Goal: Information Seeking & Learning: Check status

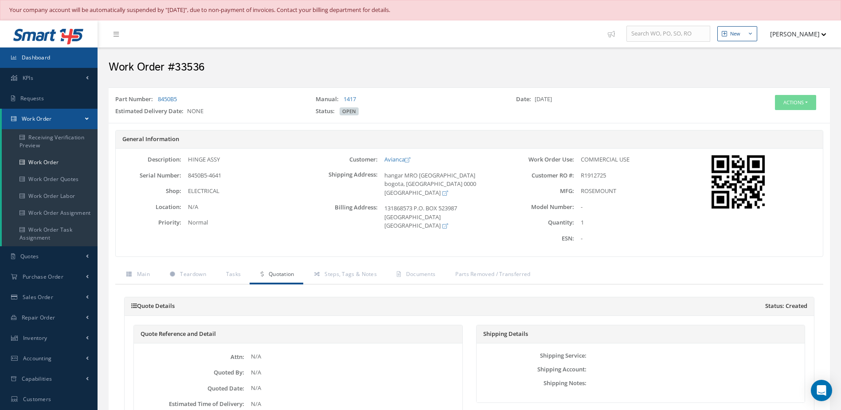
click at [55, 58] on link "Dashboard" at bounding box center [49, 57] width 98 height 20
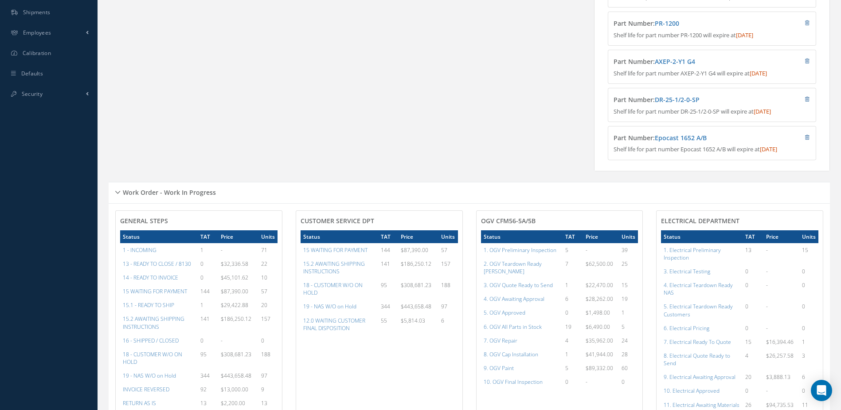
scroll to position [488, 0]
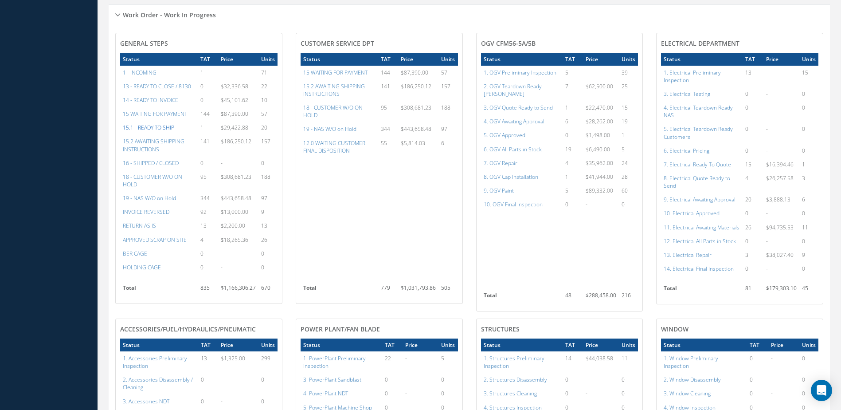
click at [164, 131] on a=12&excludeInternalCustomer=false&excludeInvoicedOrClosed=false&&filtersHidded"] "15.1 - READY TO SHIP" at bounding box center [148, 128] width 51 height 8
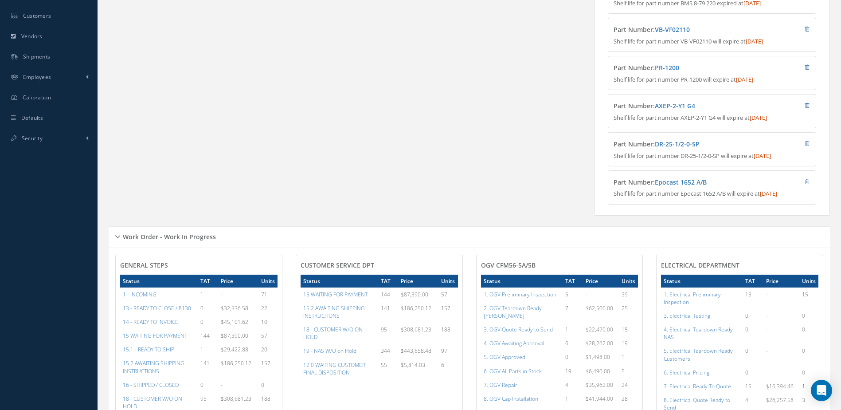
scroll to position [89, 0]
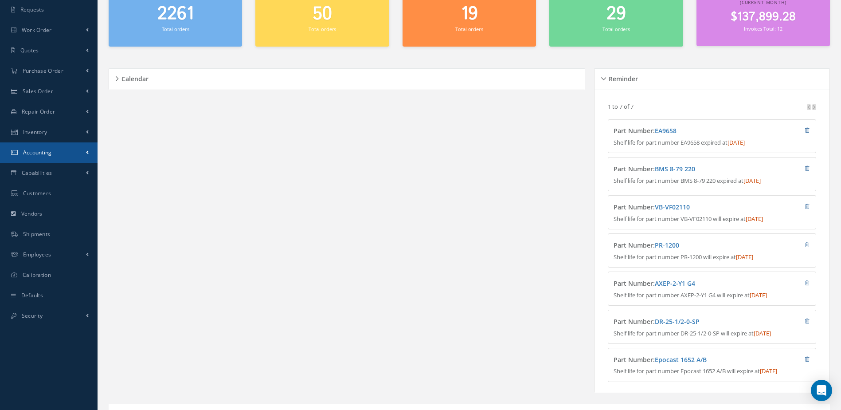
click at [43, 148] on span "Accounting" at bounding box center [37, 152] width 29 height 8
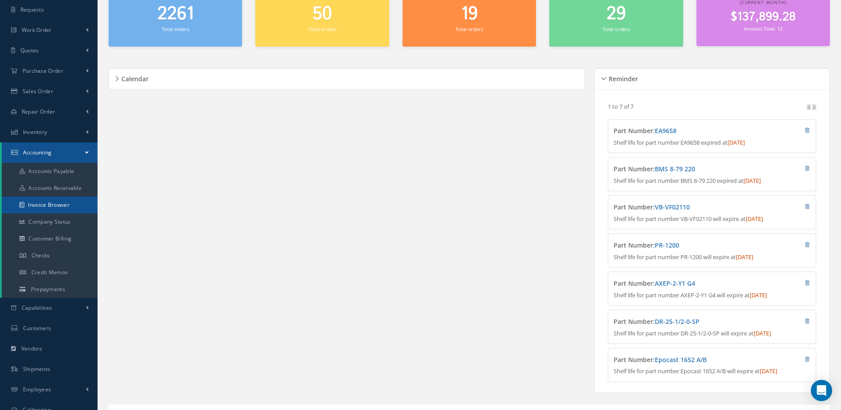
click at [70, 202] on link "Invoice Browser" at bounding box center [50, 204] width 96 height 17
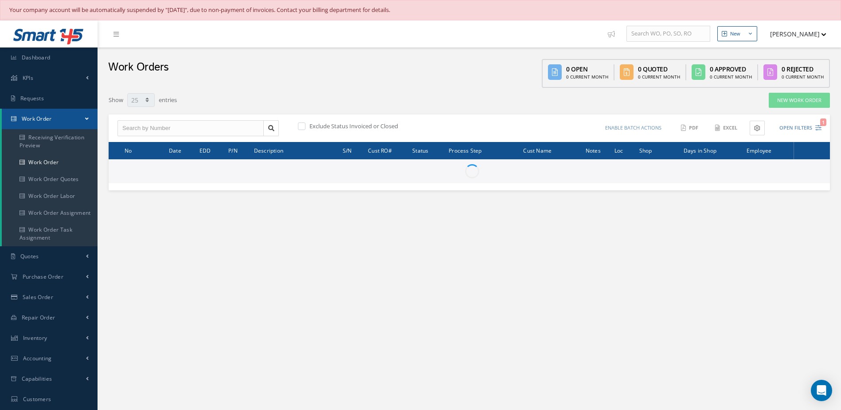
select select "25"
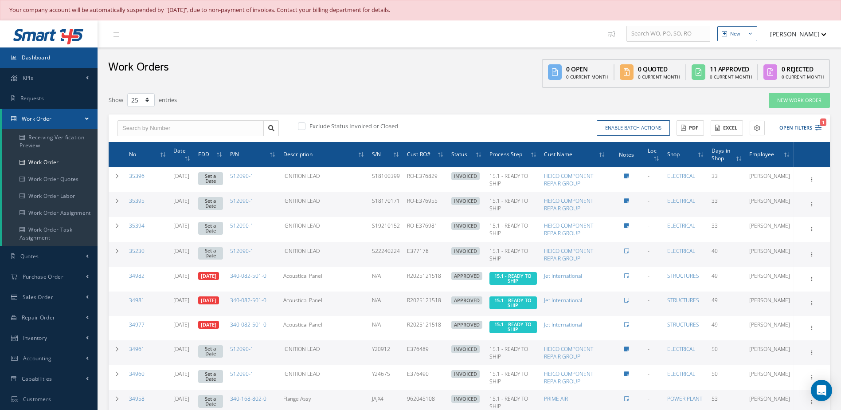
click at [78, 58] on link "Dashboard" at bounding box center [49, 57] width 98 height 20
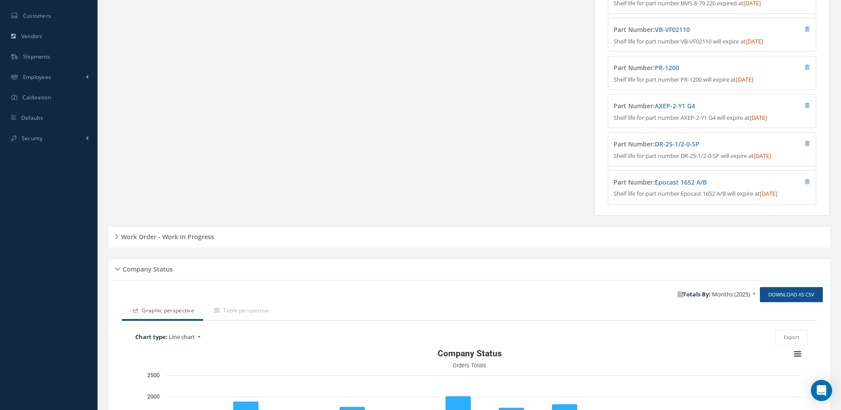
scroll to position [310, 0]
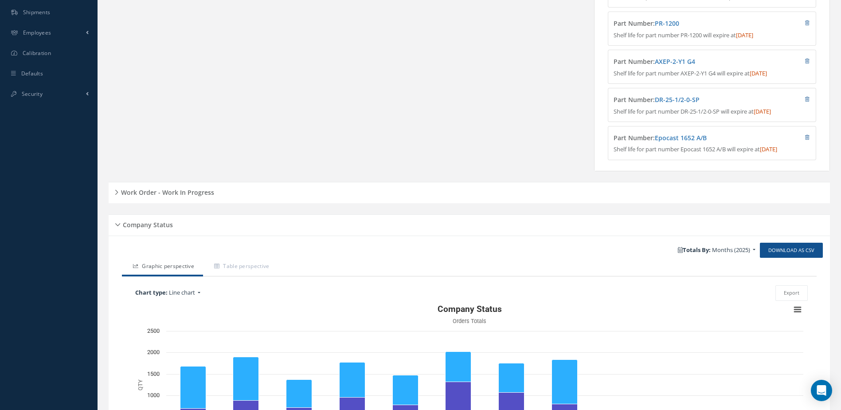
click at [191, 196] on h5 "Work Order - Work In Progress" at bounding box center [166, 191] width 96 height 11
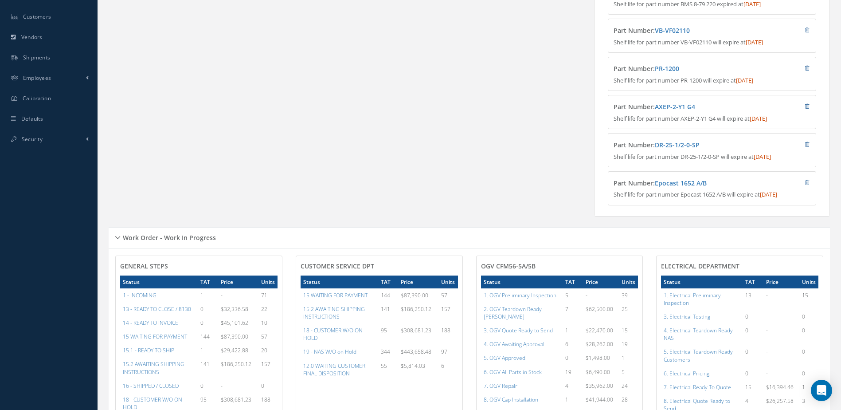
scroll to position [43, 0]
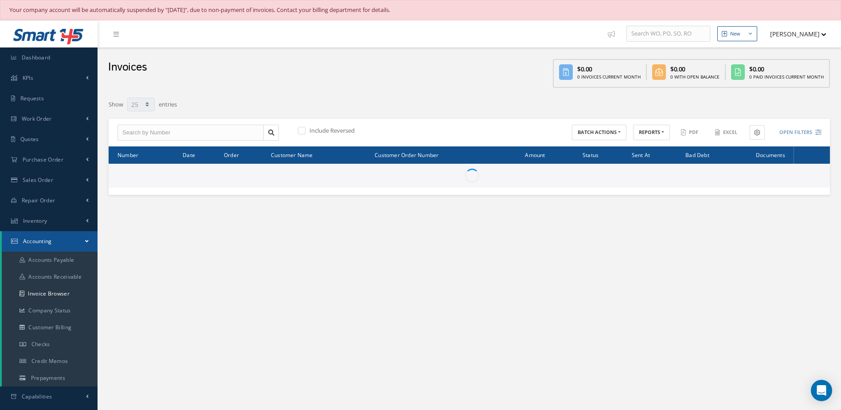
select select "25"
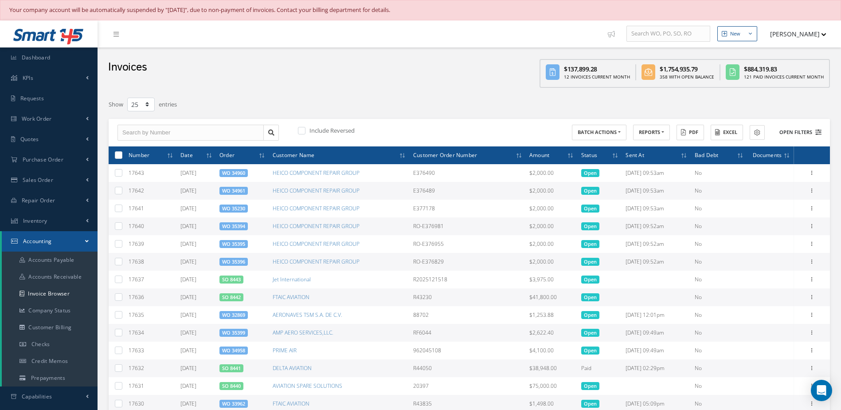
click at [789, 133] on button "Open Filters" at bounding box center [796, 132] width 50 height 15
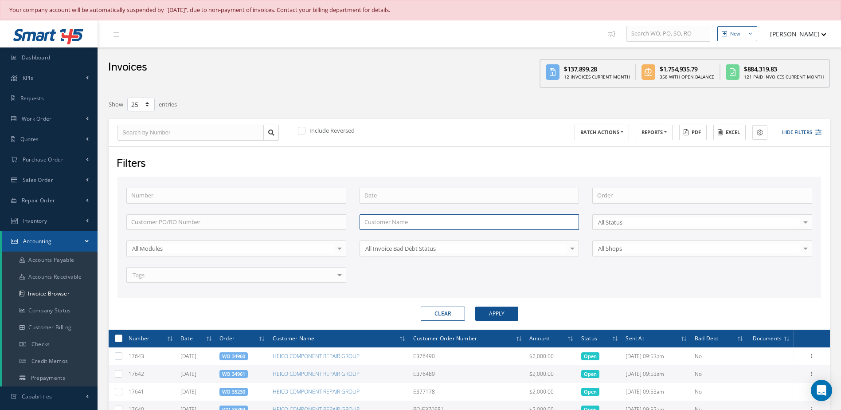
click at [394, 220] on input "text" at bounding box center [469, 222] width 220 height 16
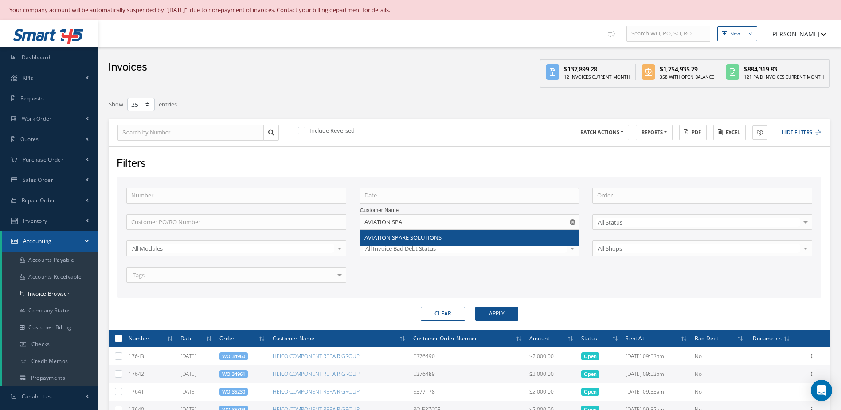
click at [436, 242] on div "AVIATION SPARE SOLUTIONS" at bounding box center [469, 238] width 219 height 16
type input "AVIATION SPARE SOLUTIONS"
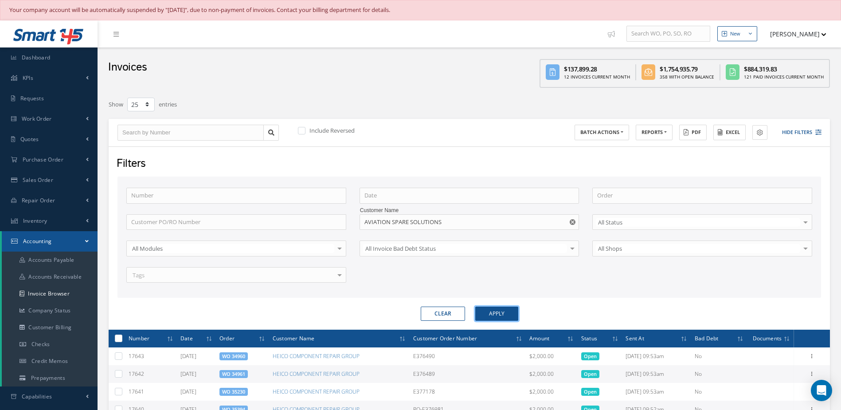
click at [493, 316] on button "Apply" at bounding box center [496, 313] width 43 height 14
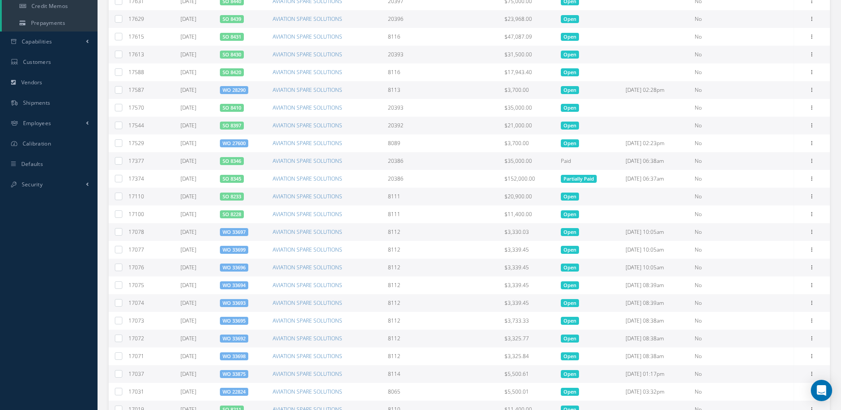
scroll to position [449, 0]
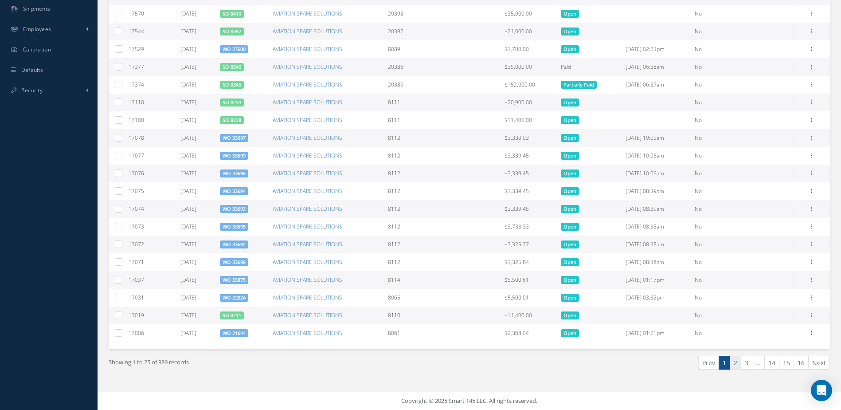
click at [733, 363] on link "2" at bounding box center [736, 362] width 12 height 14
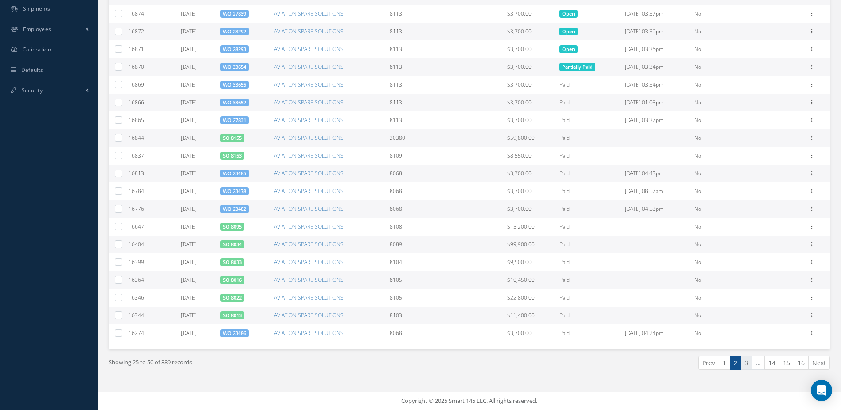
click at [748, 366] on link "3" at bounding box center [747, 362] width 12 height 14
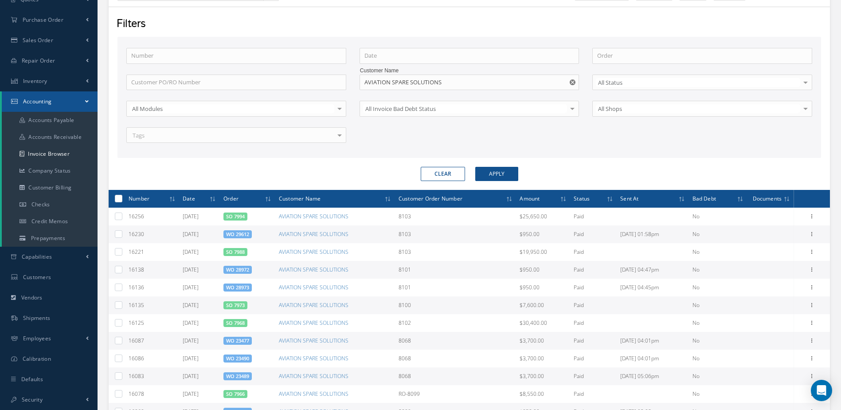
scroll to position [406, 0]
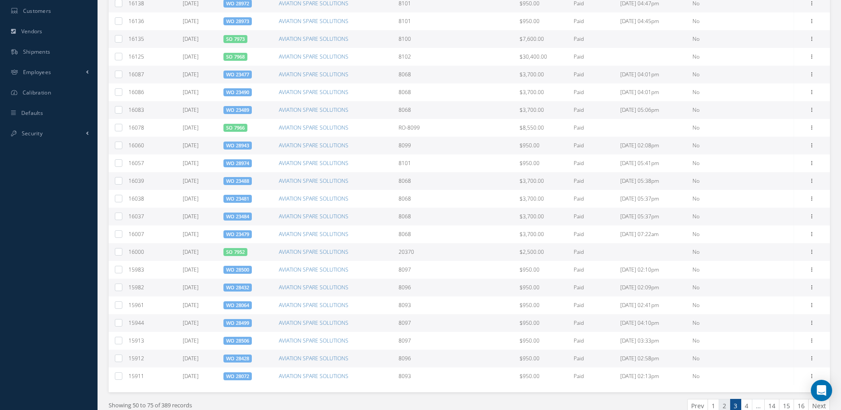
click at [723, 404] on link "2" at bounding box center [724, 405] width 12 height 14
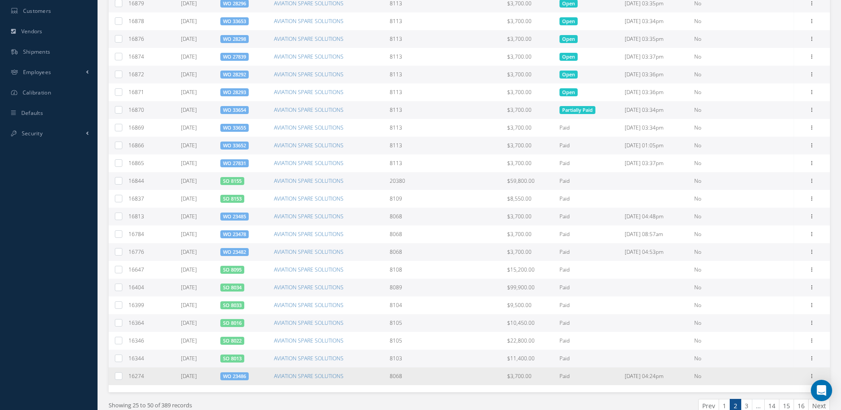
scroll to position [449, 0]
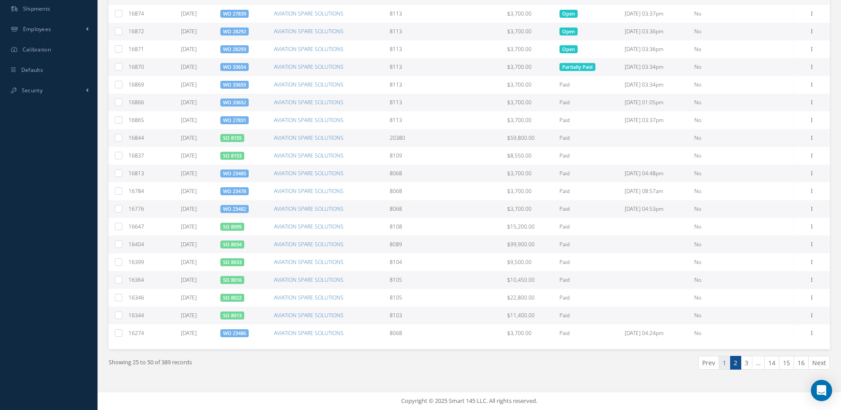
click at [725, 364] on link "1" at bounding box center [724, 362] width 12 height 14
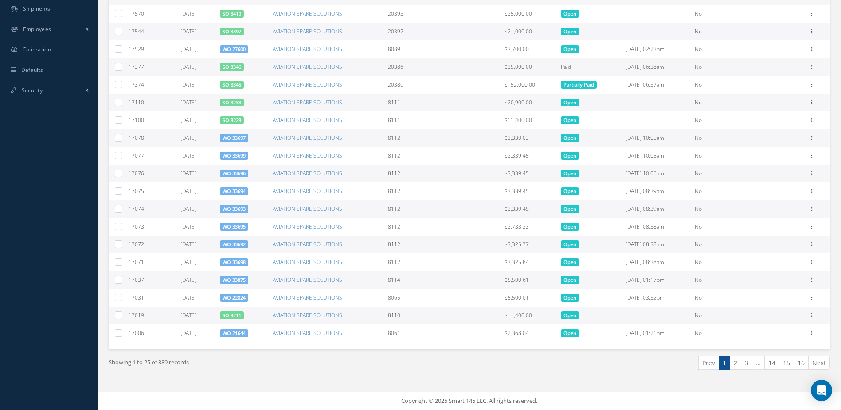
click at [241, 100] on link "SO 8233" at bounding box center [232, 102] width 19 height 7
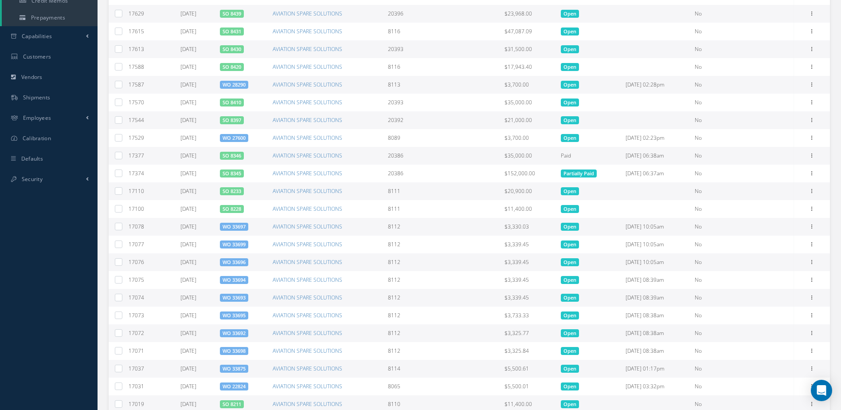
click at [241, 117] on link "SO 8397" at bounding box center [232, 120] width 19 height 7
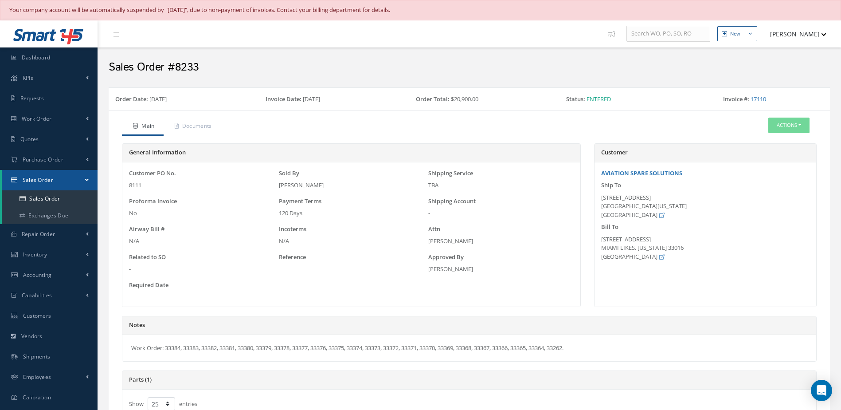
select select "25"
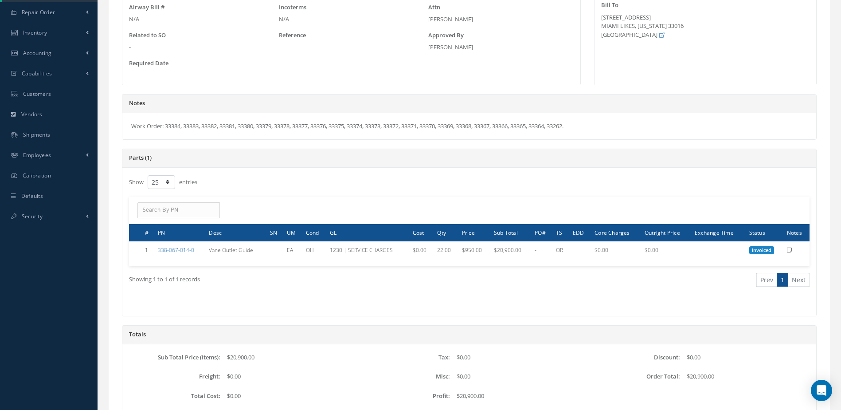
scroll to position [292, 0]
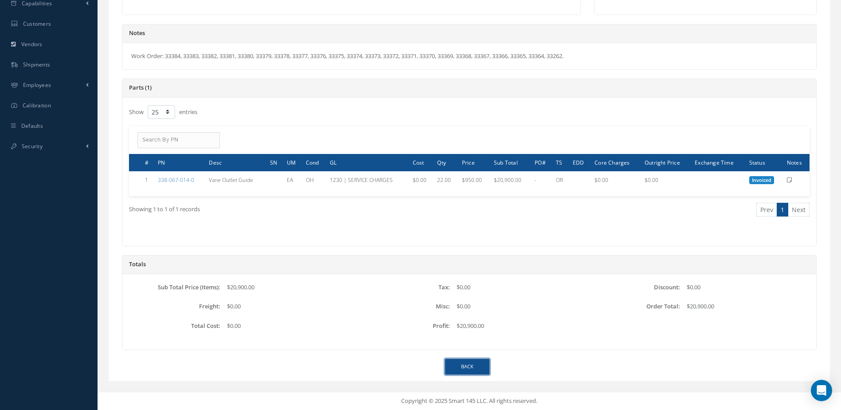
click at [457, 369] on link "Back" at bounding box center [467, 367] width 44 height 16
click at [468, 364] on link "Back" at bounding box center [467, 367] width 44 height 16
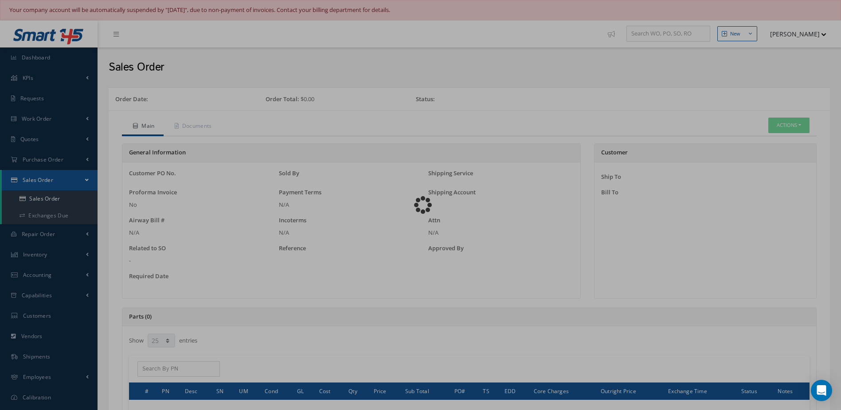
select select "25"
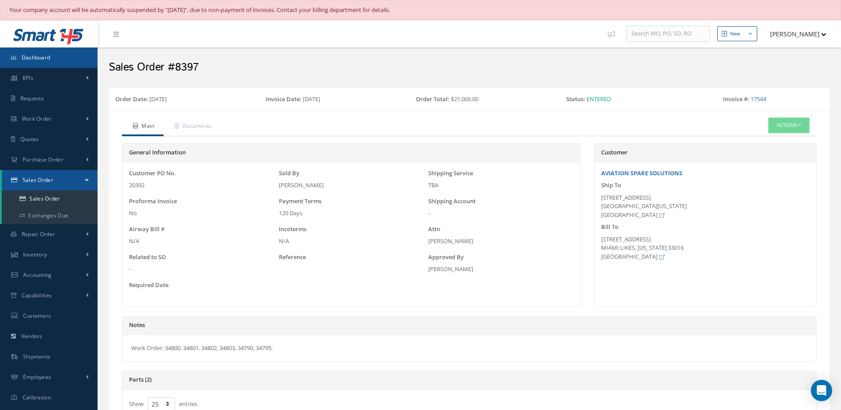
click at [43, 57] on span "Dashboard" at bounding box center [36, 58] width 29 height 8
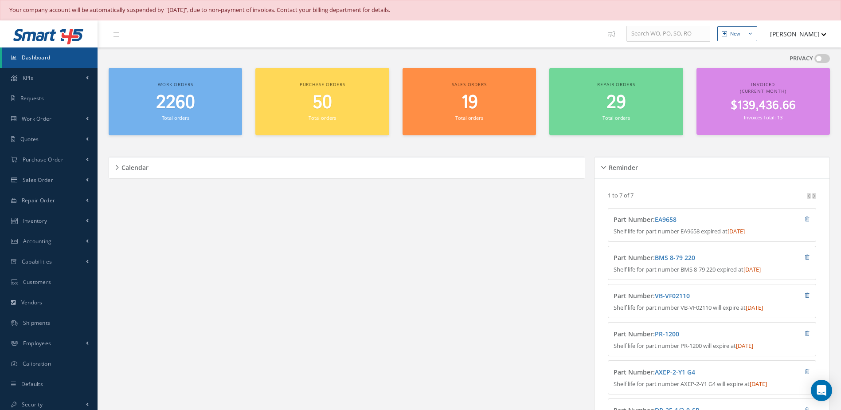
click at [168, 113] on div "2260 Total orders" at bounding box center [175, 107] width 125 height 30
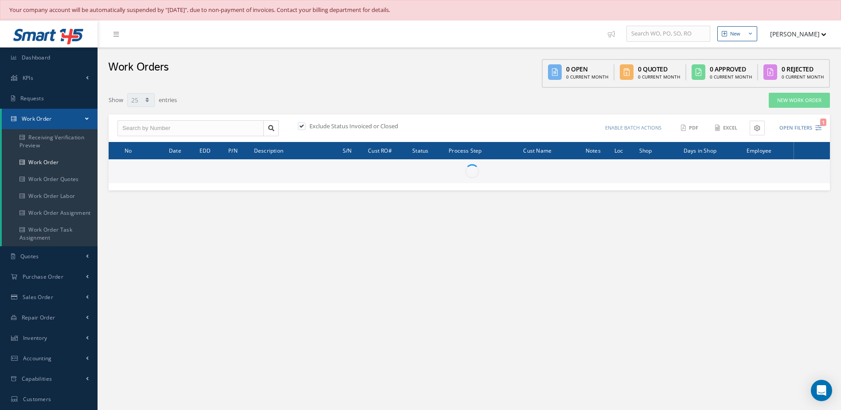
select select "25"
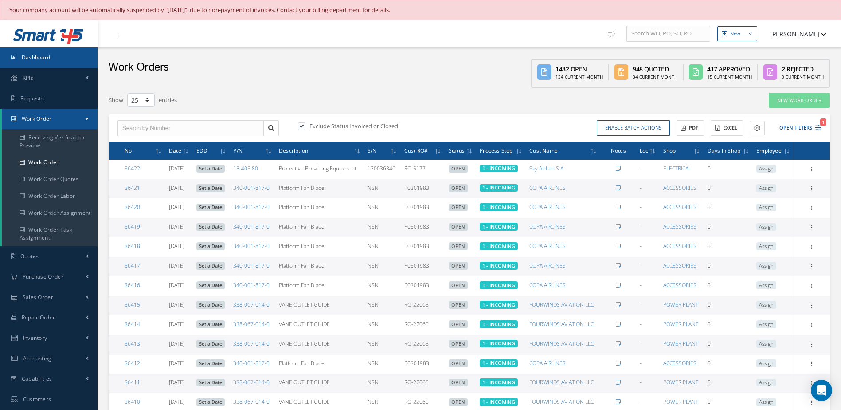
click at [63, 60] on link "Dashboard" at bounding box center [49, 57] width 98 height 20
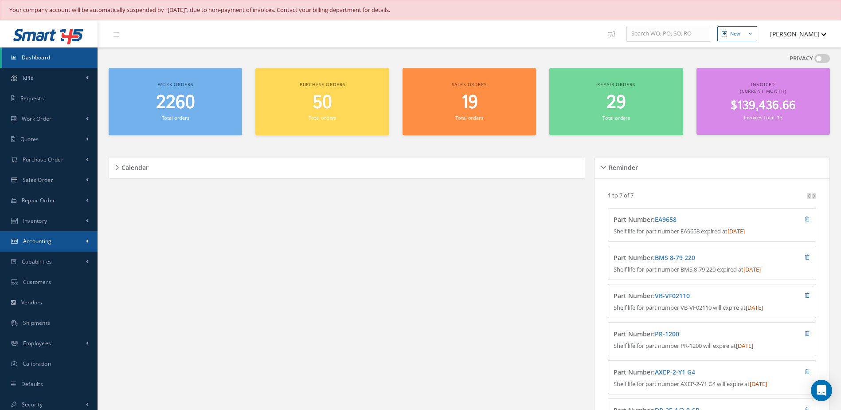
click at [43, 241] on span "Accounting" at bounding box center [37, 241] width 29 height 8
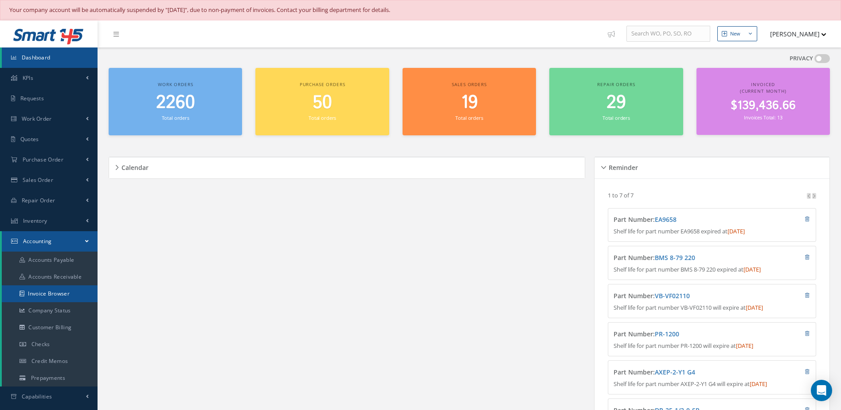
click at [46, 292] on link "Invoice Browser" at bounding box center [50, 293] width 96 height 17
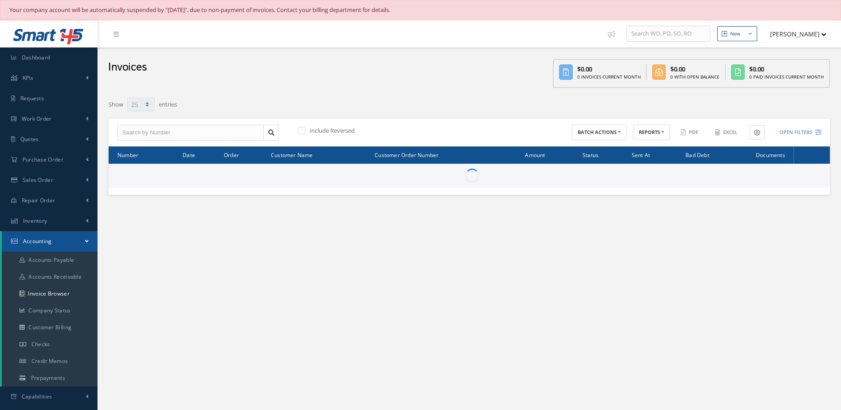
select select "25"
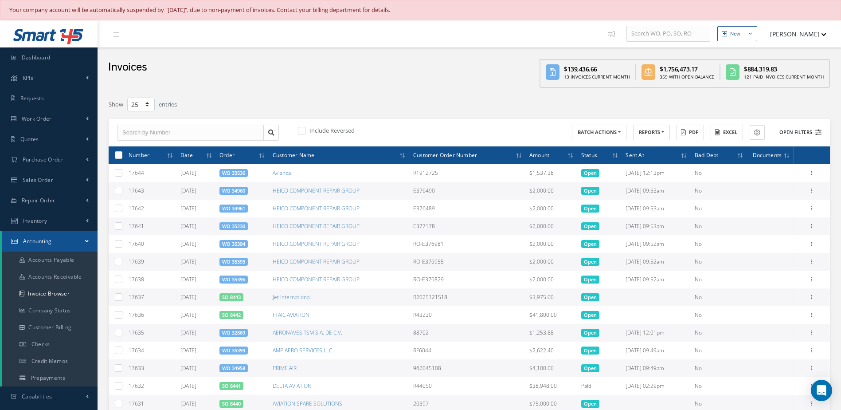
click at [796, 130] on button "Open Filters" at bounding box center [796, 132] width 50 height 15
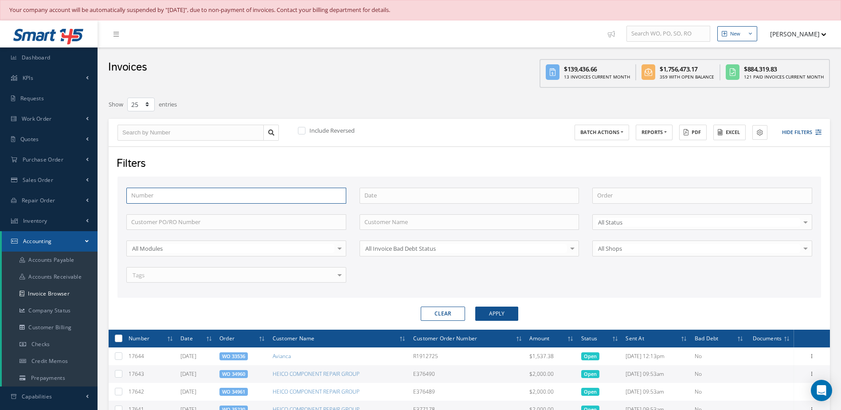
click at [172, 197] on input "text" at bounding box center [236, 195] width 220 height 16
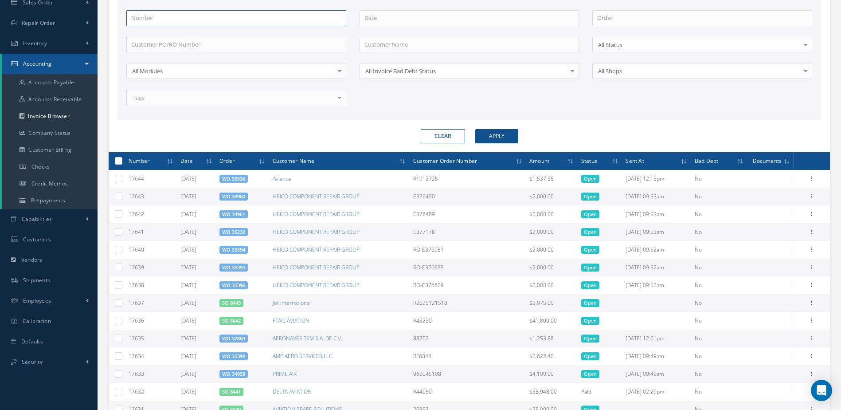
scroll to position [133, 0]
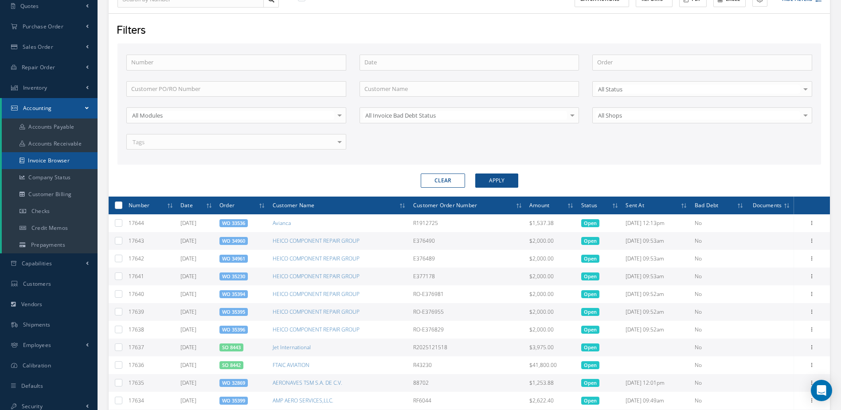
click at [53, 161] on link "Invoice Browser" at bounding box center [50, 160] width 96 height 17
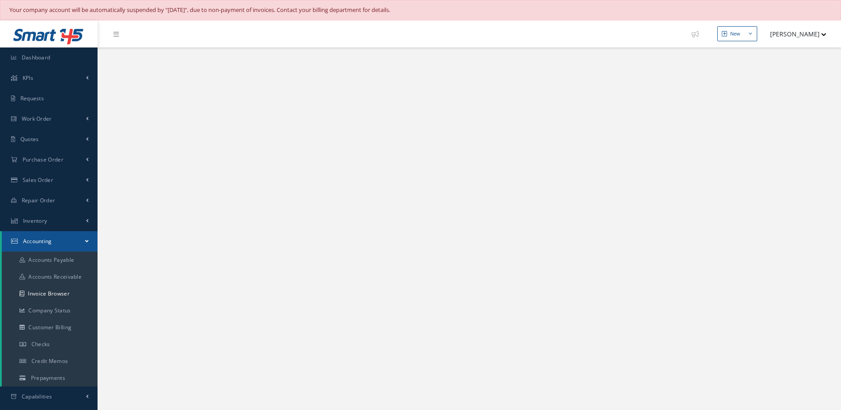
select select "25"
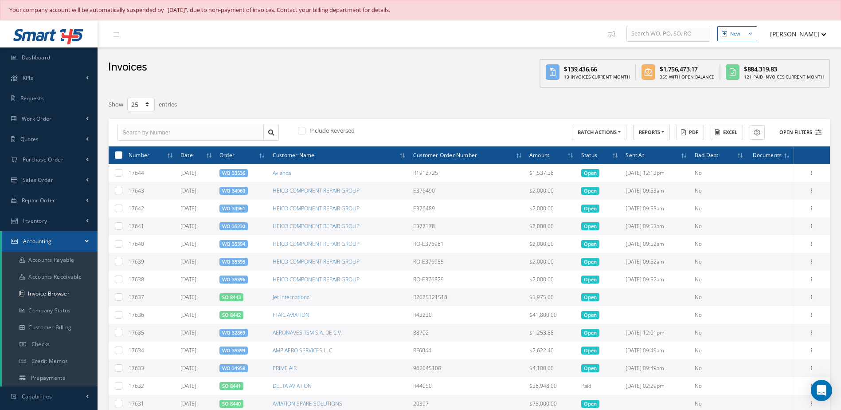
click at [805, 135] on button "Open Filters" at bounding box center [796, 132] width 50 height 15
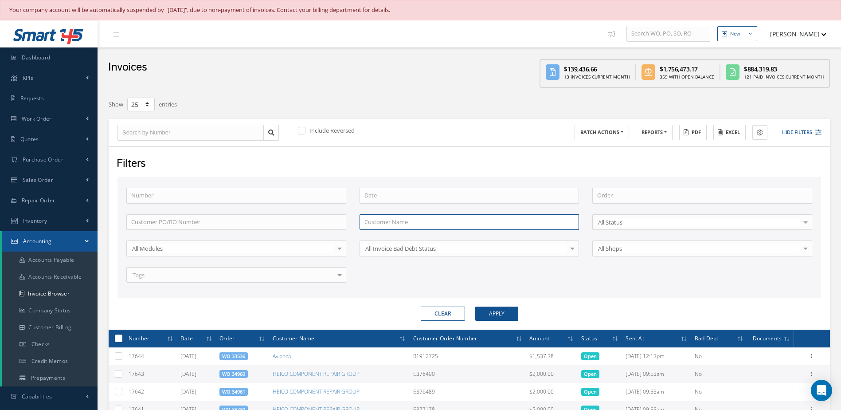
click at [397, 218] on input "text" at bounding box center [469, 222] width 220 height 16
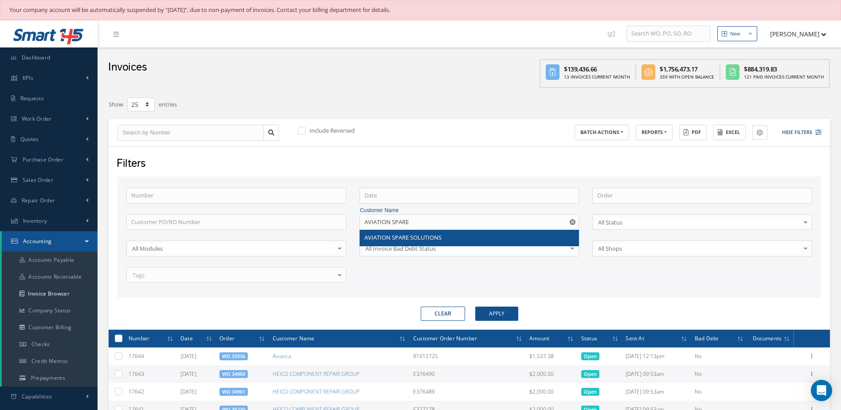
click at [418, 236] on span "AVIATION SPARE SOLUTIONS" at bounding box center [402, 237] width 77 height 8
type input "AVIATION SPARE SOLUTIONS"
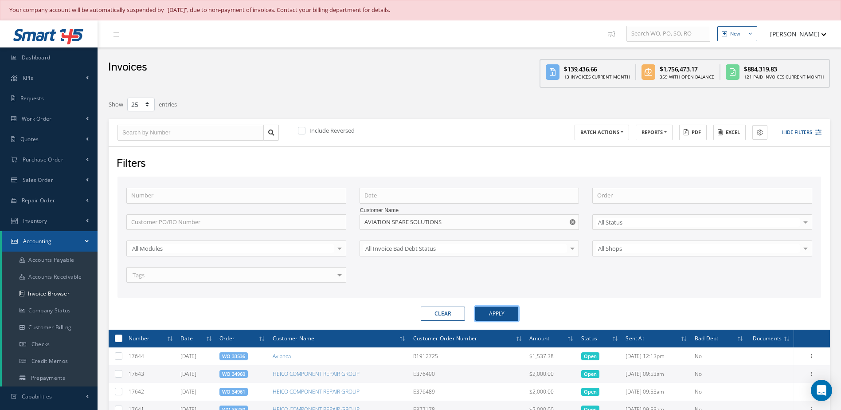
click at [494, 313] on button "Apply" at bounding box center [496, 313] width 43 height 14
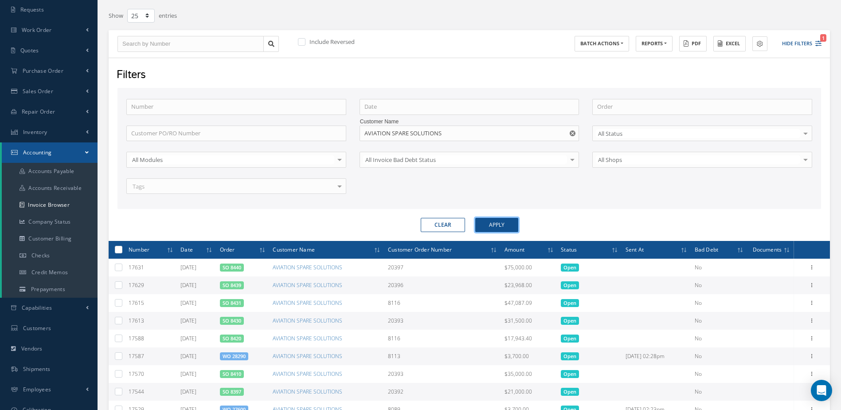
scroll to position [133, 0]
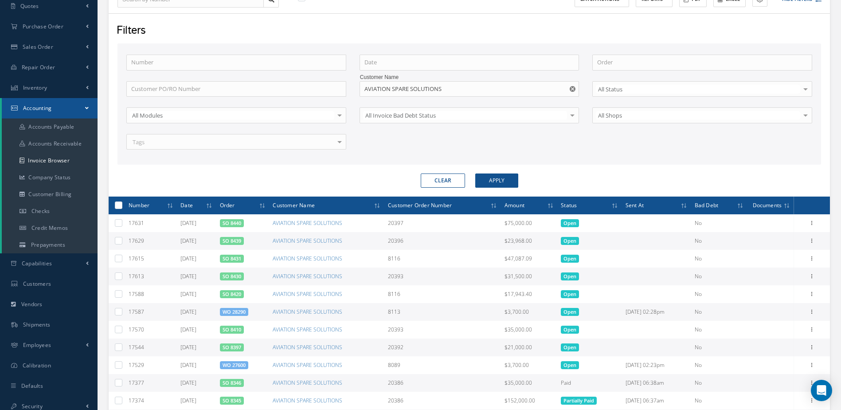
click at [241, 238] on link "SO 8439" at bounding box center [232, 240] width 19 height 7
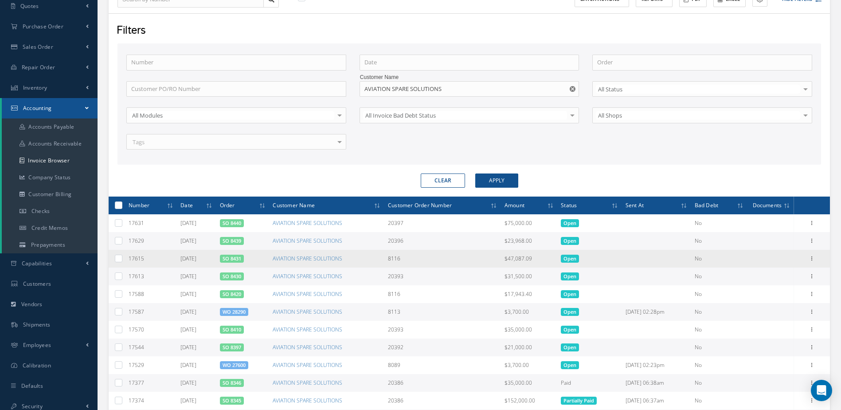
click at [241, 258] on link "SO 8431" at bounding box center [232, 258] width 19 height 7
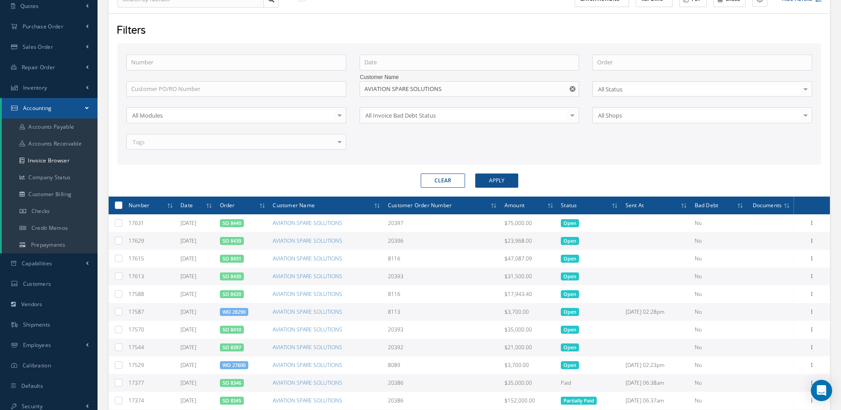
click at [237, 275] on link "SO 8430" at bounding box center [232, 276] width 19 height 7
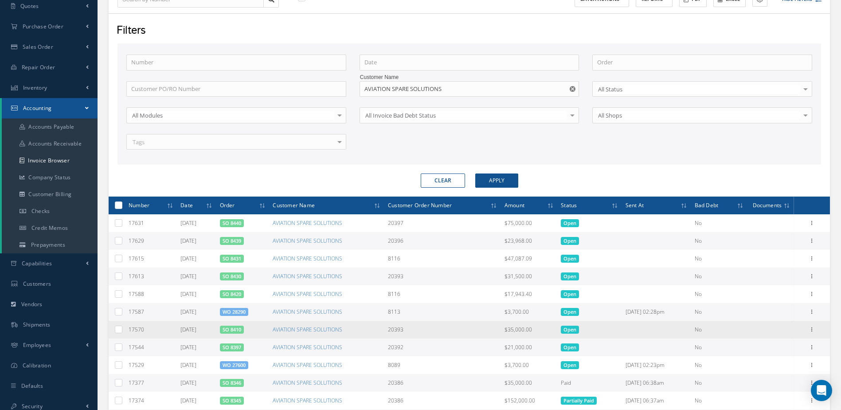
click at [240, 332] on link "SO 8410" at bounding box center [232, 329] width 19 height 7
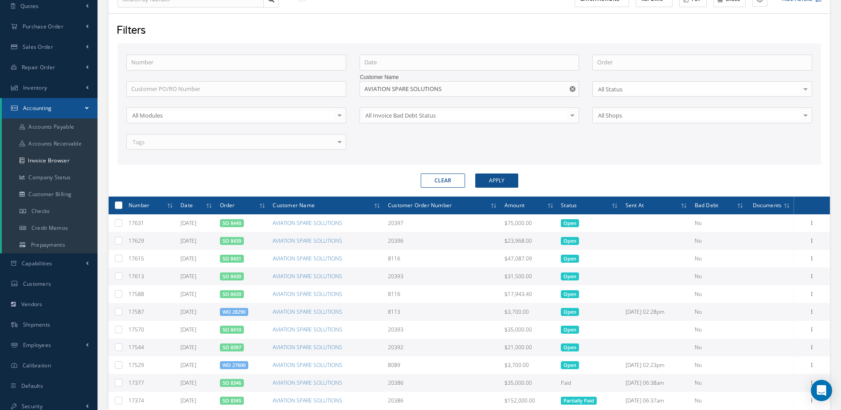
click at [241, 348] on link "SO 8397" at bounding box center [232, 347] width 19 height 7
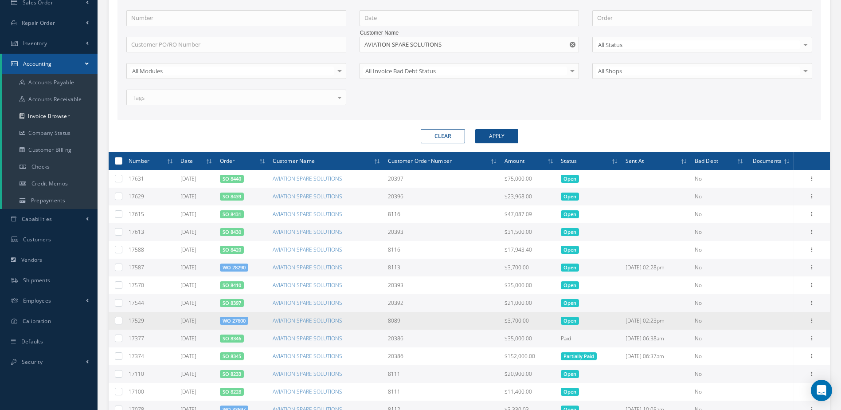
scroll to position [310, 0]
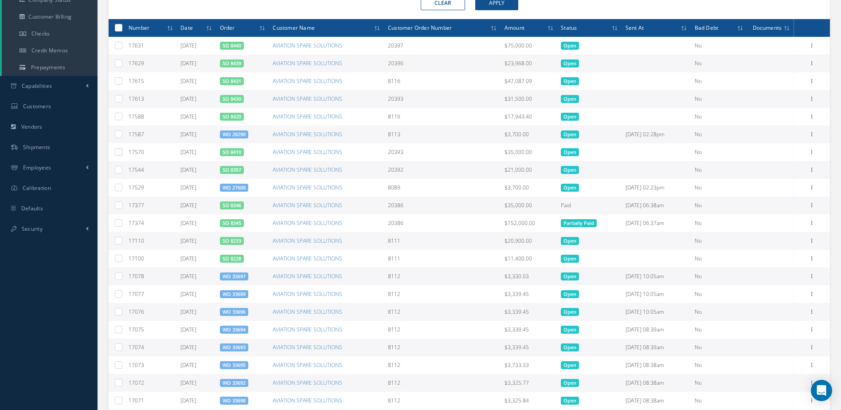
click at [241, 205] on link "SO 8346" at bounding box center [232, 205] width 19 height 7
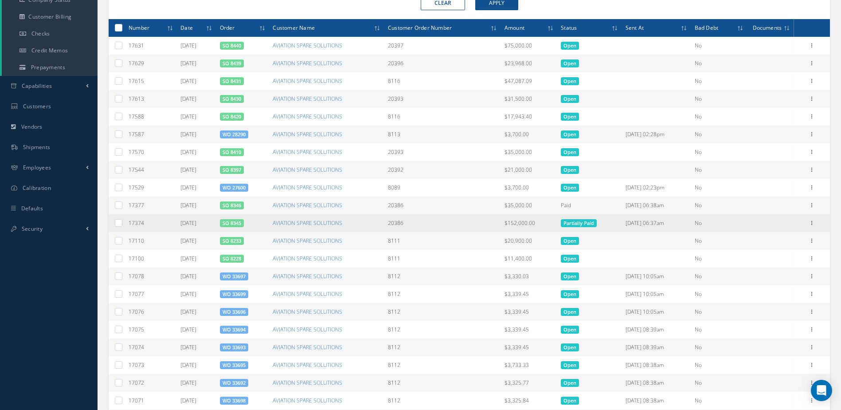
click at [241, 225] on link "SO 8345" at bounding box center [232, 222] width 19 height 7
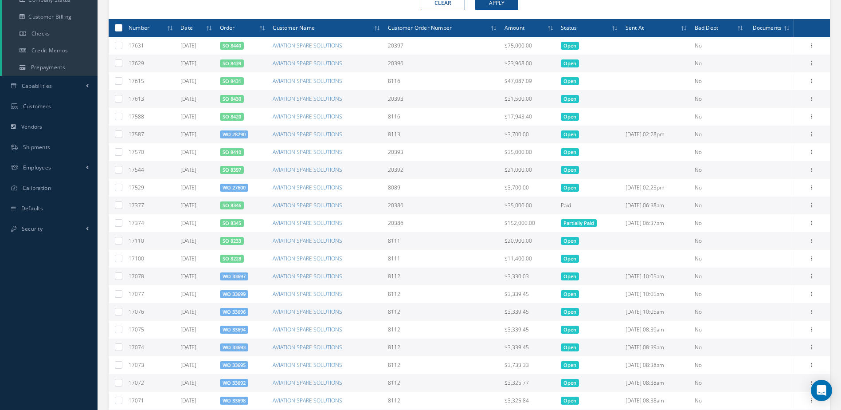
click at [239, 244] on span "SO 8233" at bounding box center [232, 241] width 24 height 8
click at [241, 240] on link "SO 8233" at bounding box center [232, 240] width 19 height 7
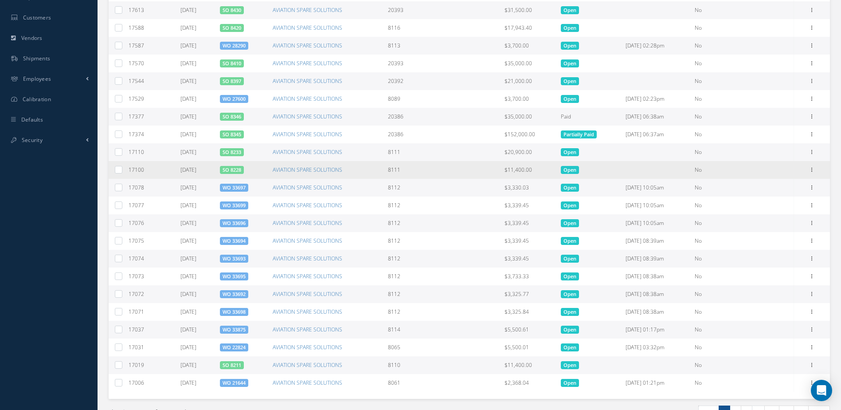
scroll to position [449, 0]
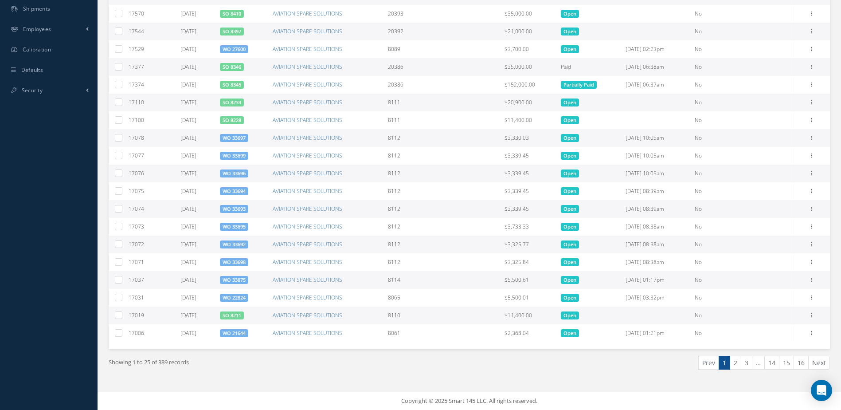
click at [241, 315] on link "SO 8211" at bounding box center [232, 315] width 19 height 7
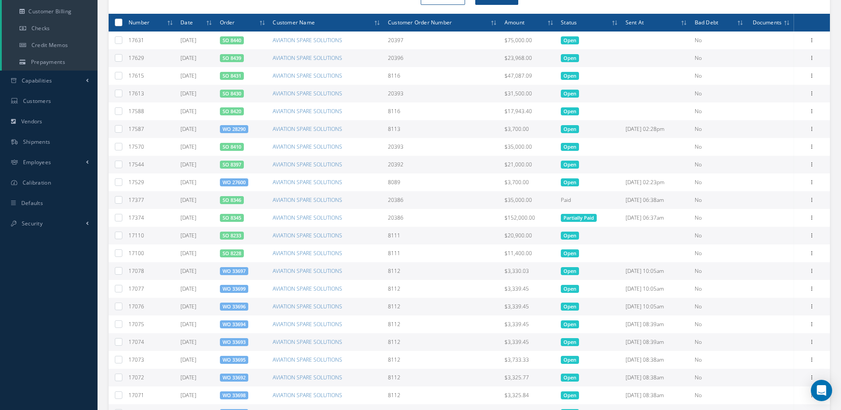
click at [235, 59] on link "SO 8439" at bounding box center [232, 58] width 19 height 7
click at [240, 60] on link "SO 8439" at bounding box center [232, 58] width 19 height 7
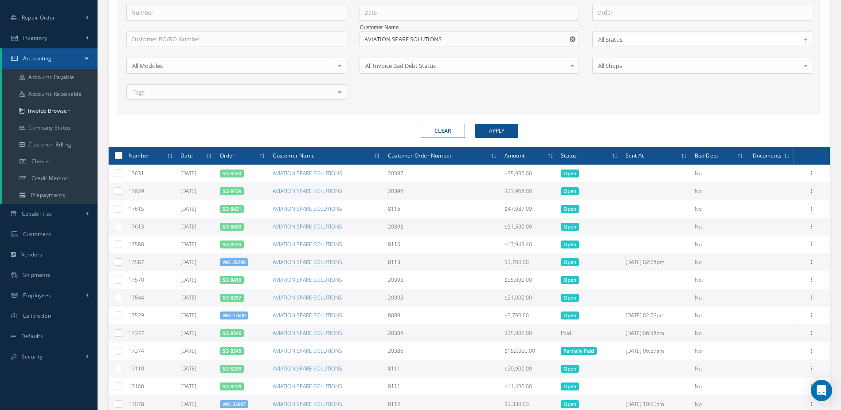
scroll to position [0, 0]
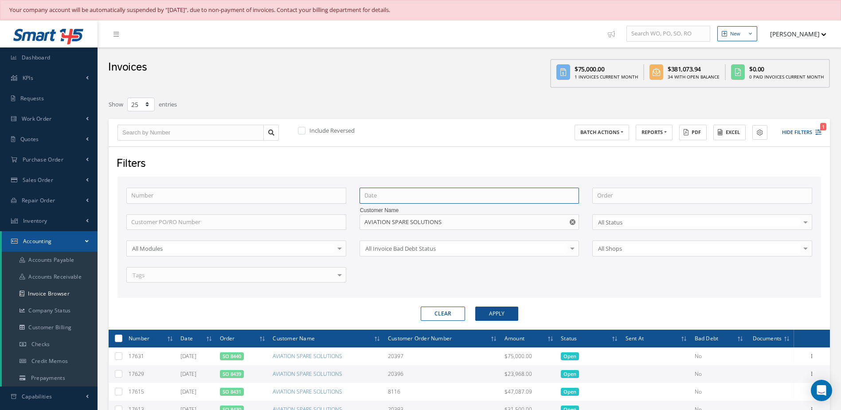
click at [376, 200] on input at bounding box center [469, 195] width 220 height 16
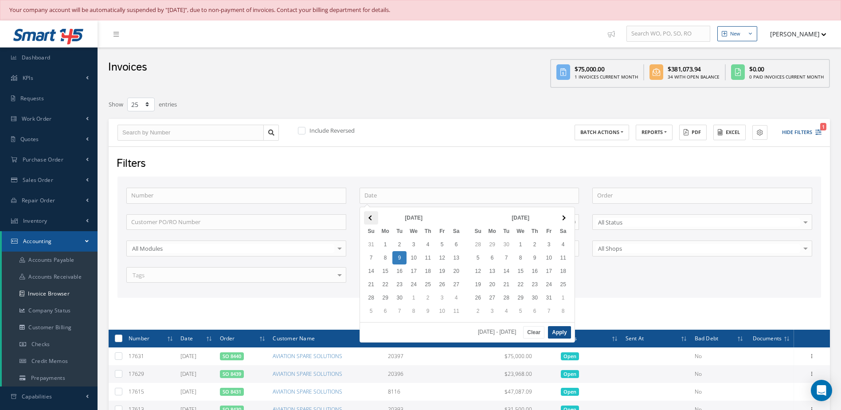
click at [365, 216] on th at bounding box center [371, 217] width 14 height 13
click at [366, 216] on th at bounding box center [371, 217] width 14 height 13
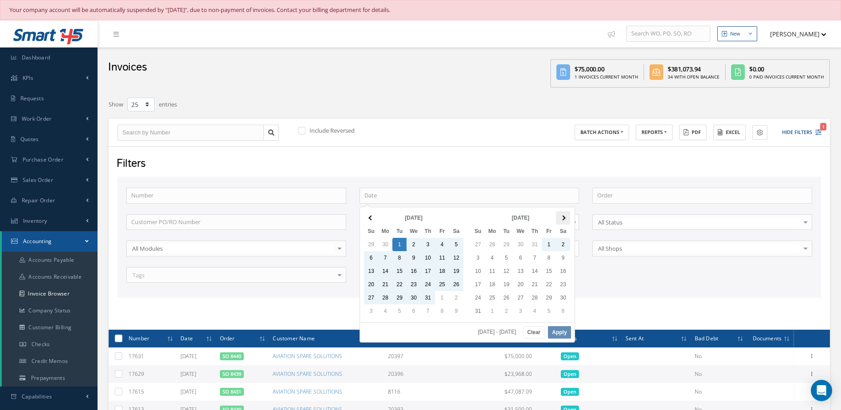
click at [563, 219] on span at bounding box center [562, 217] width 5 height 5
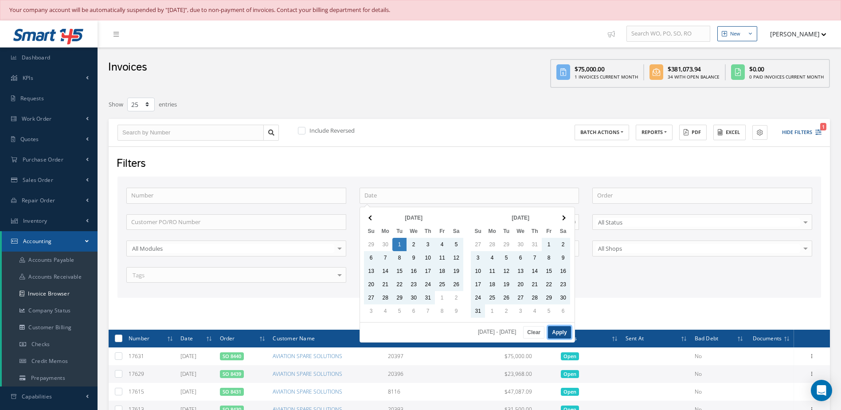
click at [560, 337] on button "Apply" at bounding box center [559, 332] width 23 height 12
type input "07/01/2025 - 09/09/2025"
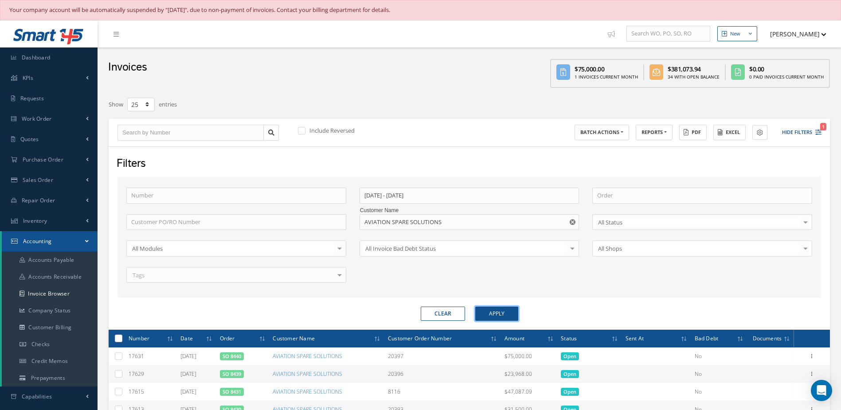
click at [500, 313] on button "Apply" at bounding box center [496, 313] width 43 height 14
click at [730, 126] on button "Excel" at bounding box center [729, 133] width 32 height 16
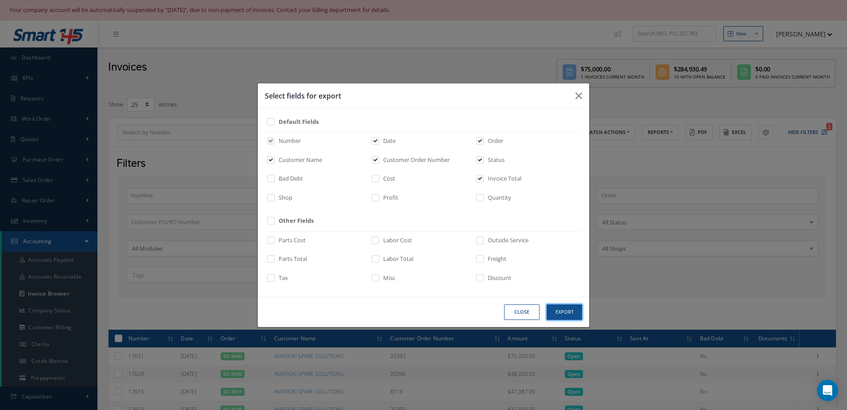
click at [561, 318] on button "Export" at bounding box center [564, 312] width 35 height 16
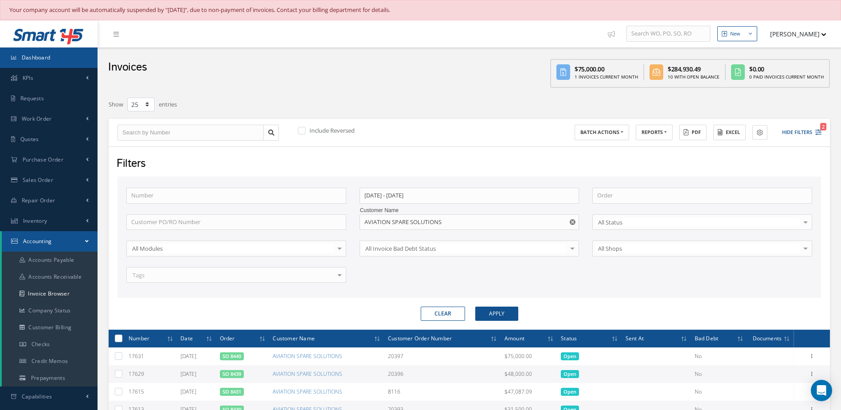
click at [74, 54] on link "Dashboard" at bounding box center [49, 57] width 98 height 20
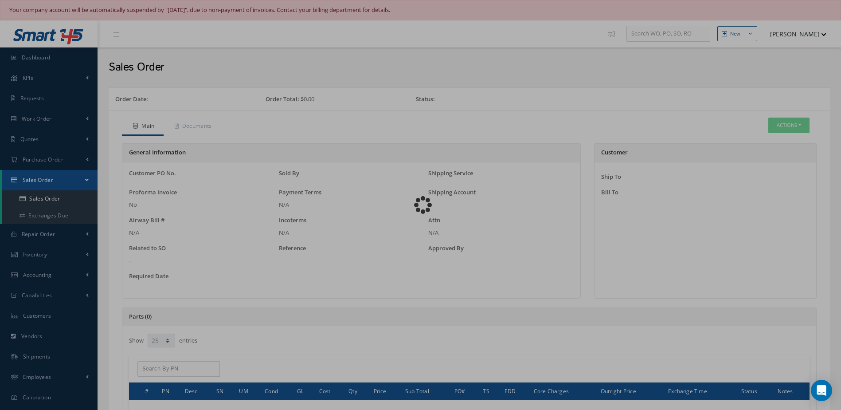
select select "25"
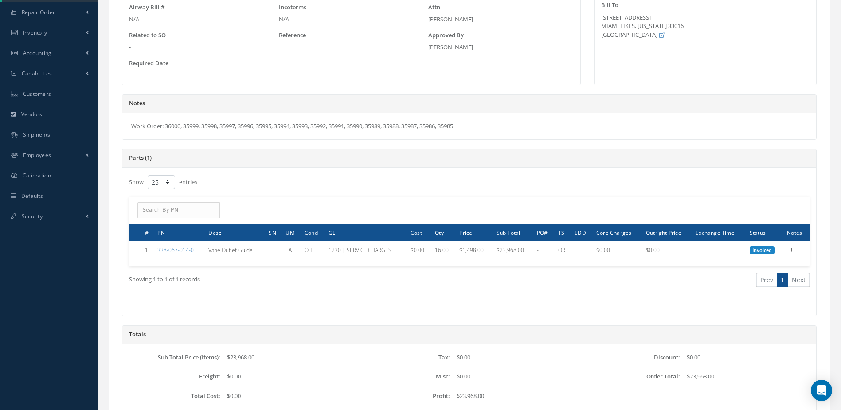
scroll to position [292, 0]
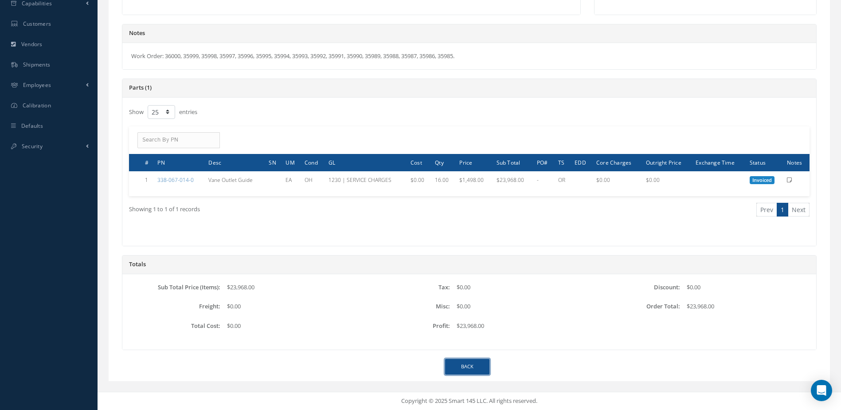
click at [468, 362] on link "Back" at bounding box center [467, 367] width 44 height 16
click at [459, 367] on link "Back" at bounding box center [467, 367] width 44 height 16
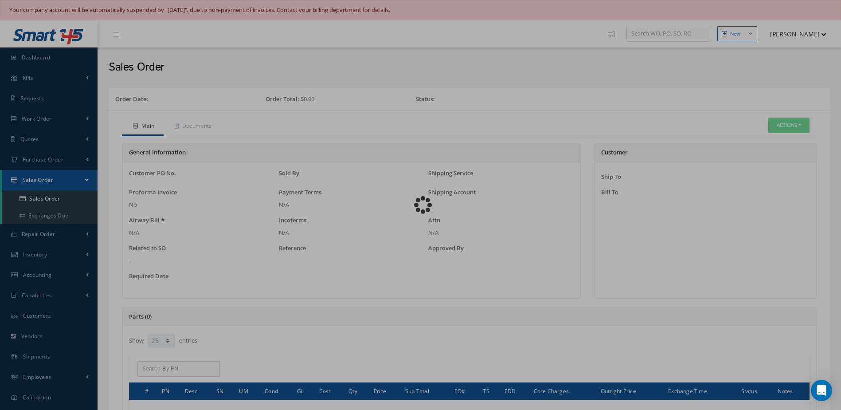
select select "25"
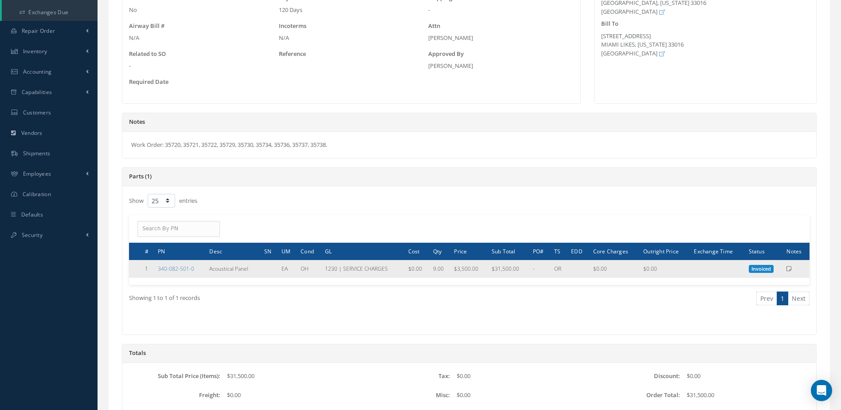
scroll to position [292, 0]
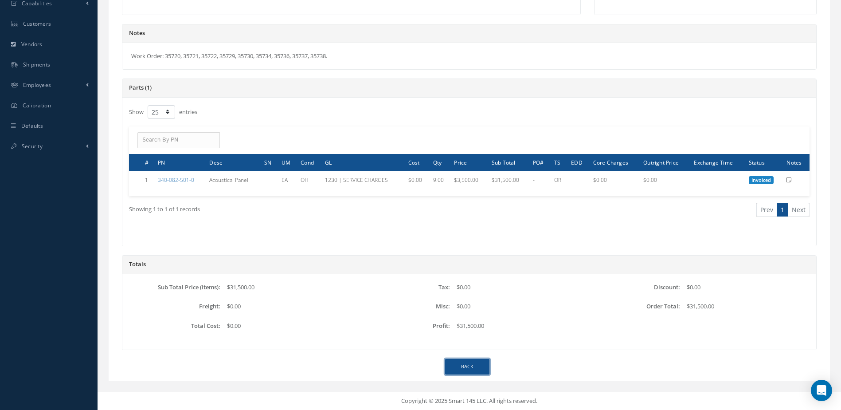
click at [445, 367] on link "Back" at bounding box center [467, 367] width 44 height 16
click at [473, 362] on link "Back" at bounding box center [467, 367] width 44 height 16
click at [462, 363] on link "Back" at bounding box center [467, 367] width 44 height 16
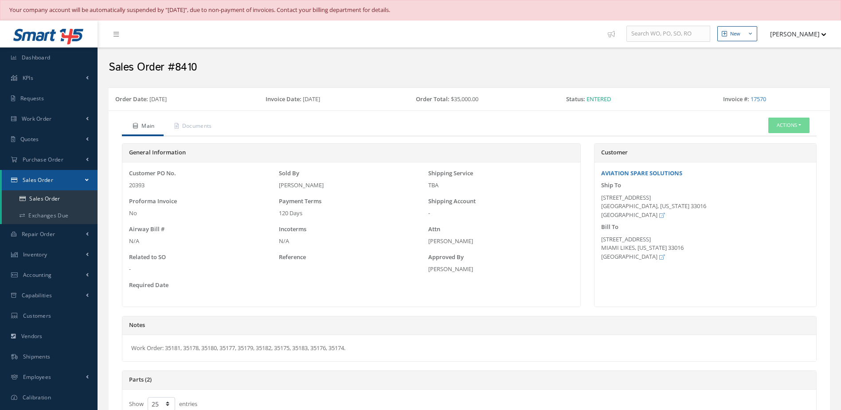
select select "25"
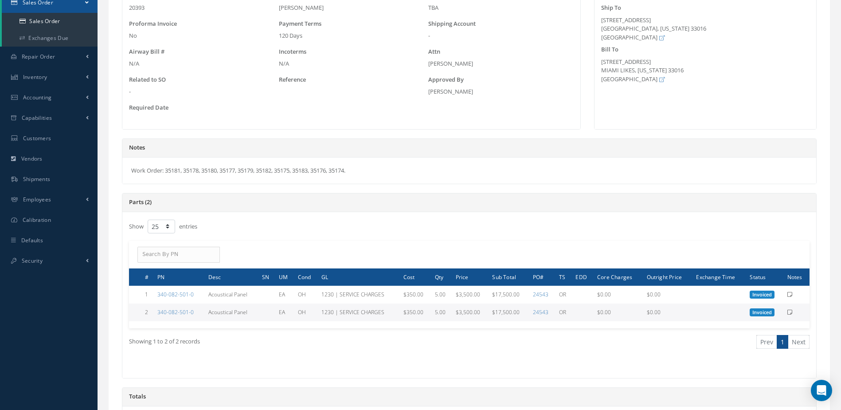
scroll to position [309, 0]
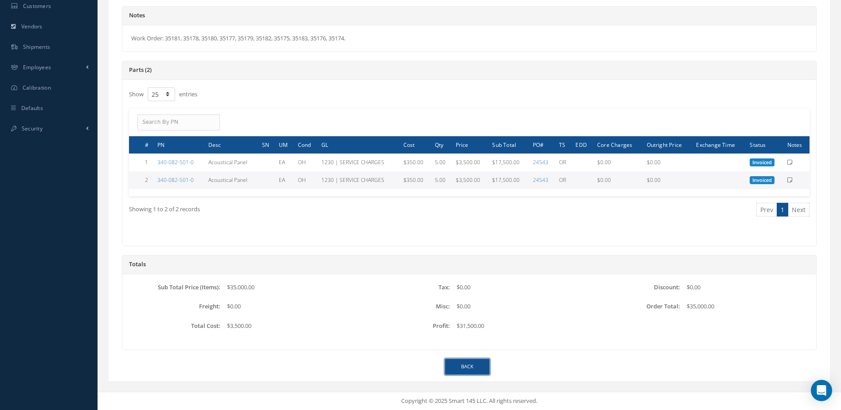
click at [464, 367] on link "Back" at bounding box center [467, 367] width 44 height 16
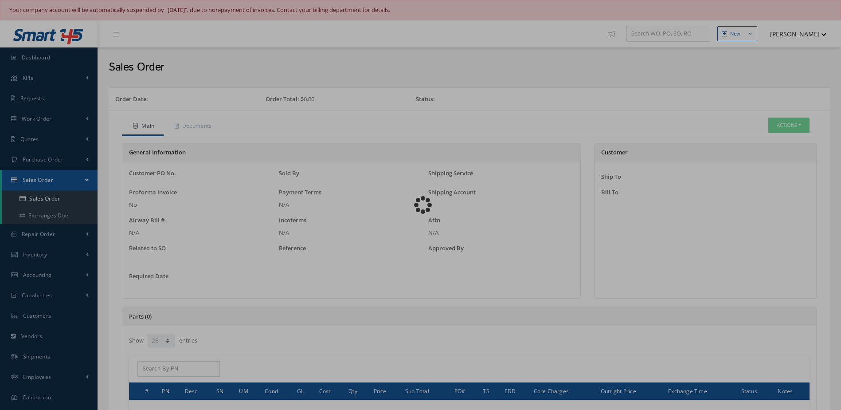
select select "25"
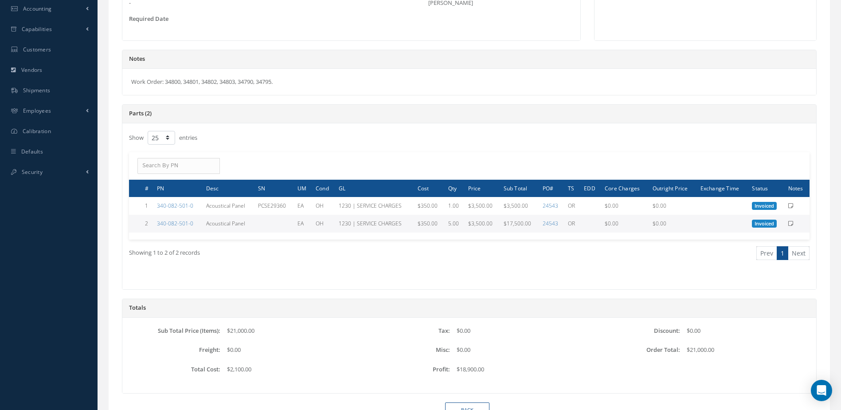
scroll to position [309, 0]
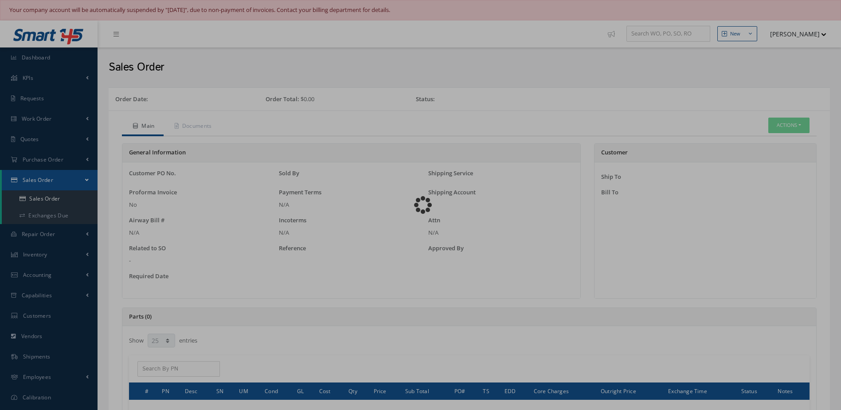
select select "25"
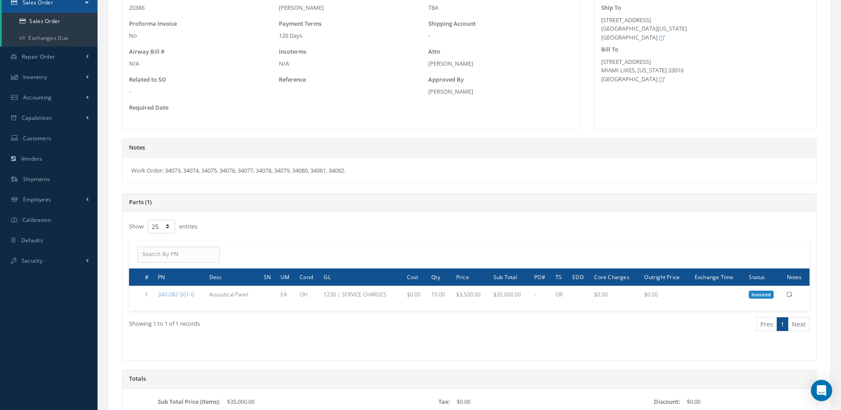
scroll to position [346, 0]
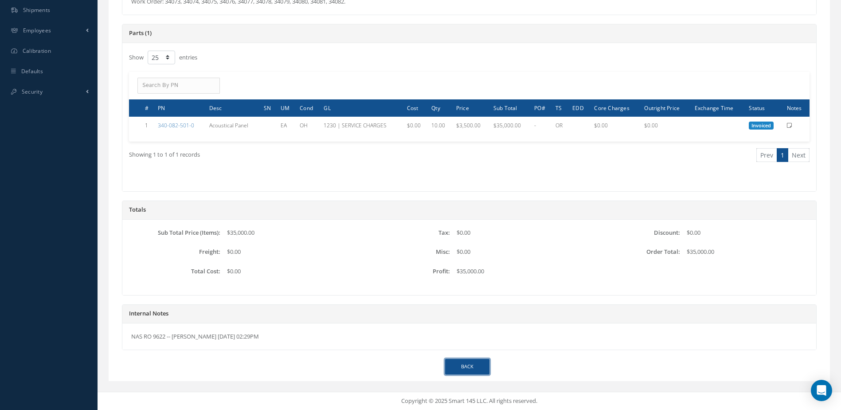
click at [480, 365] on link "Back" at bounding box center [467, 367] width 44 height 16
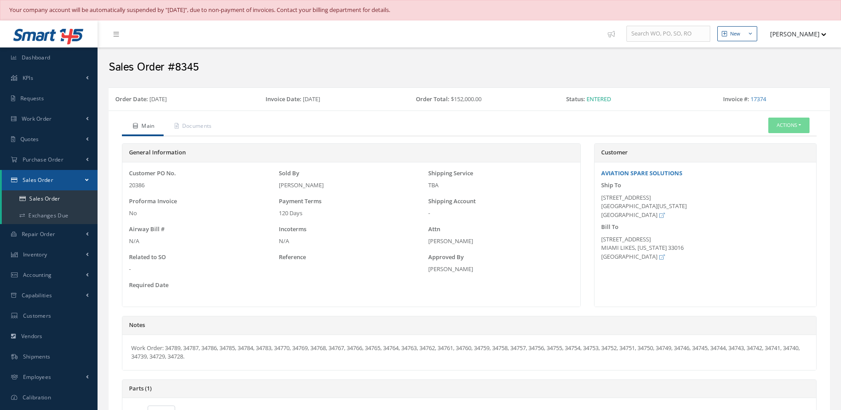
select select "25"
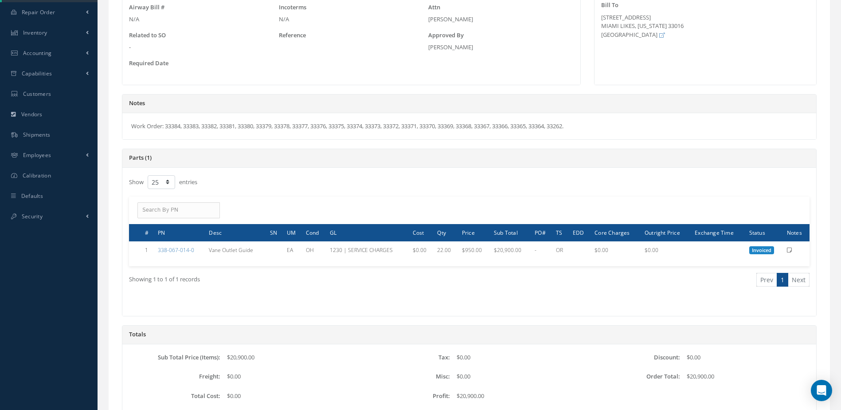
scroll to position [292, 0]
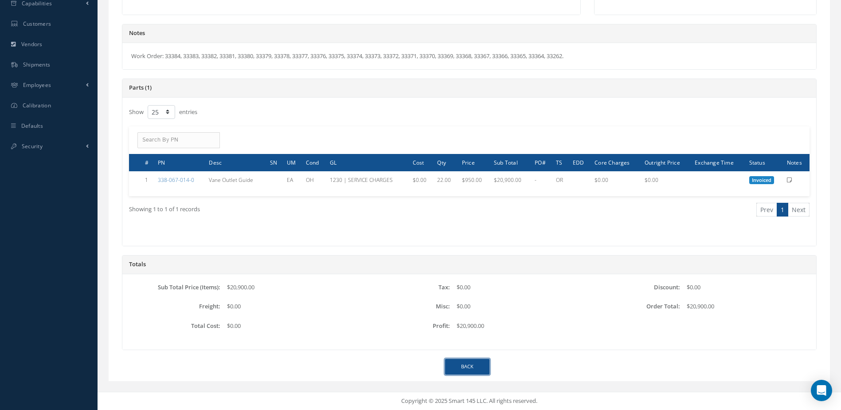
click at [447, 366] on link "Back" at bounding box center [467, 367] width 44 height 16
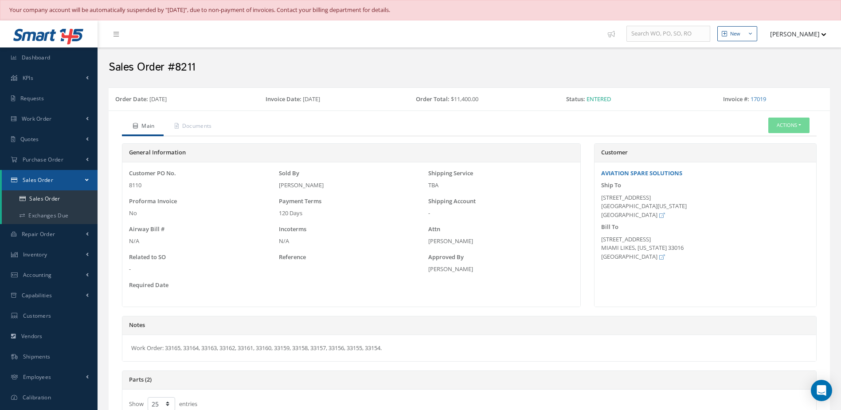
select select "25"
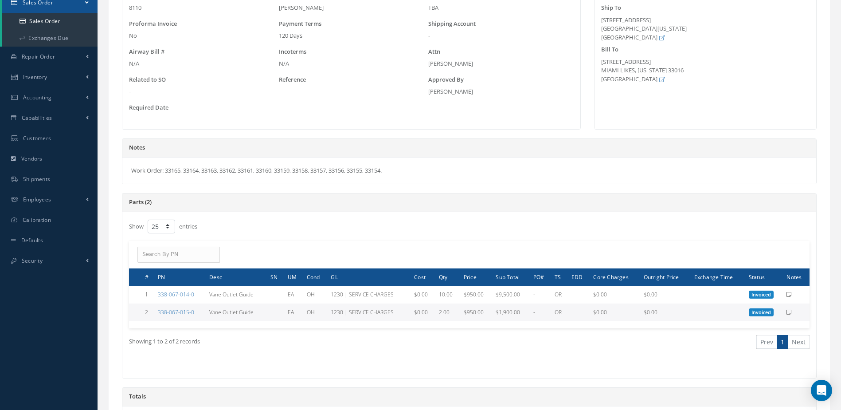
scroll to position [309, 0]
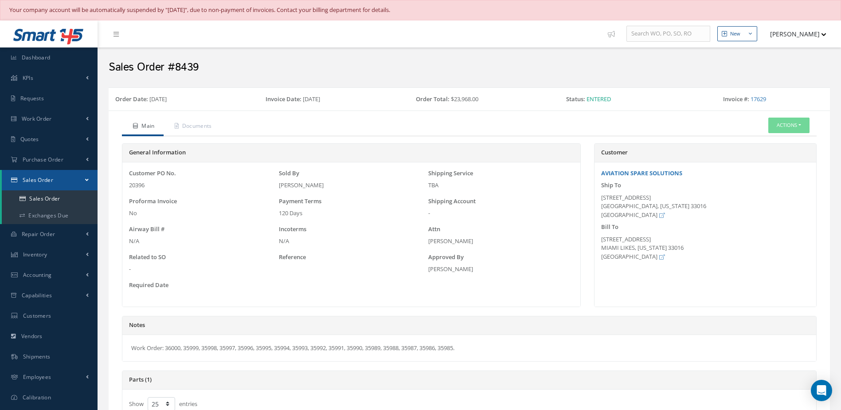
select select "25"
click at [63, 55] on link "Dashboard" at bounding box center [49, 57] width 98 height 20
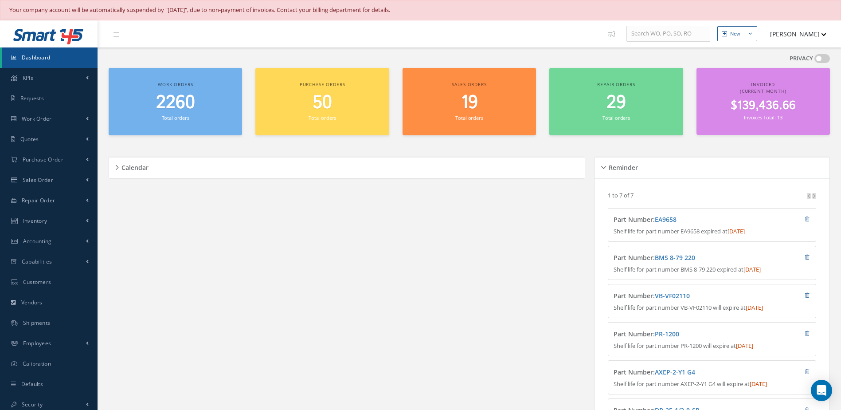
click at [185, 113] on span "2260" at bounding box center [175, 102] width 39 height 25
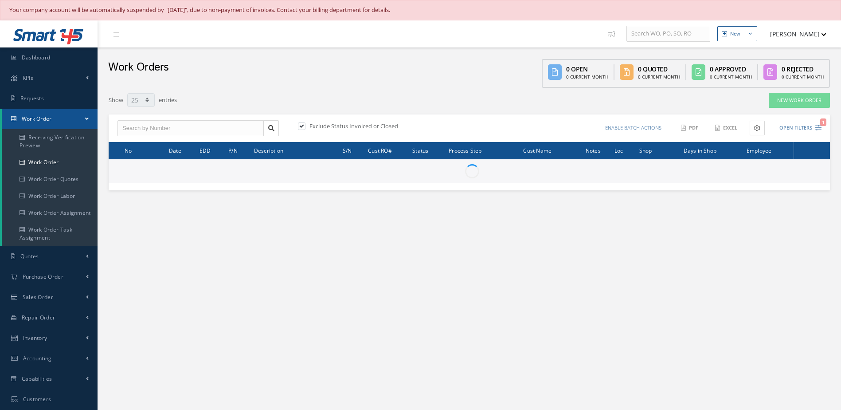
select select "25"
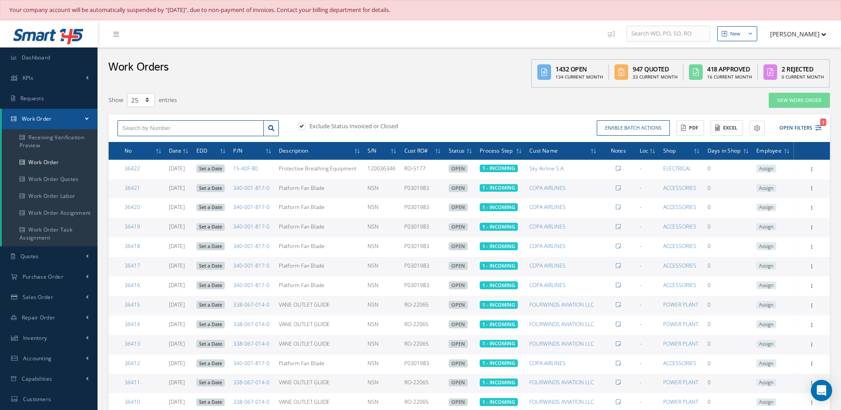
click at [200, 131] on input "text" at bounding box center [190, 128] width 146 height 16
type input "36000"
click at [270, 129] on icon at bounding box center [271, 128] width 6 height 6
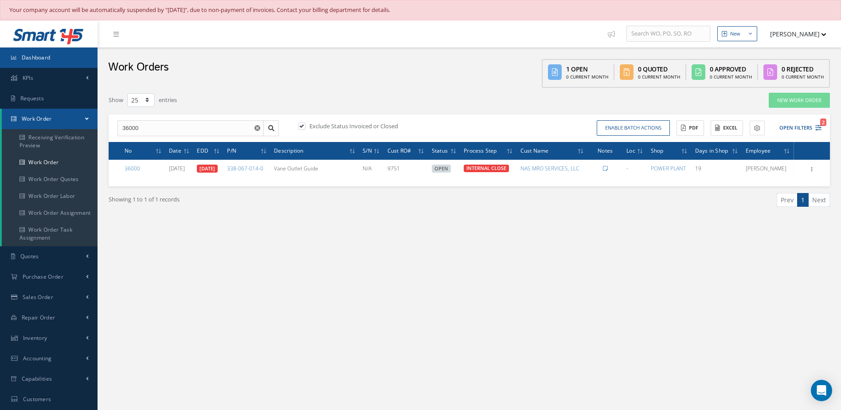
click at [68, 56] on link "Dashboard" at bounding box center [49, 57] width 98 height 20
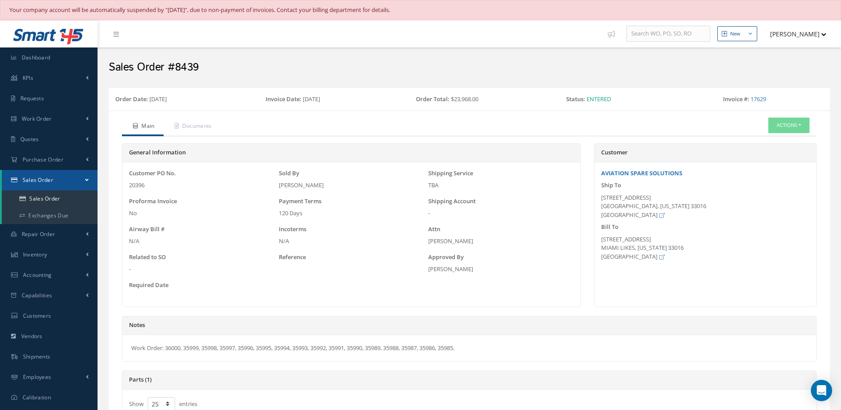
select select "25"
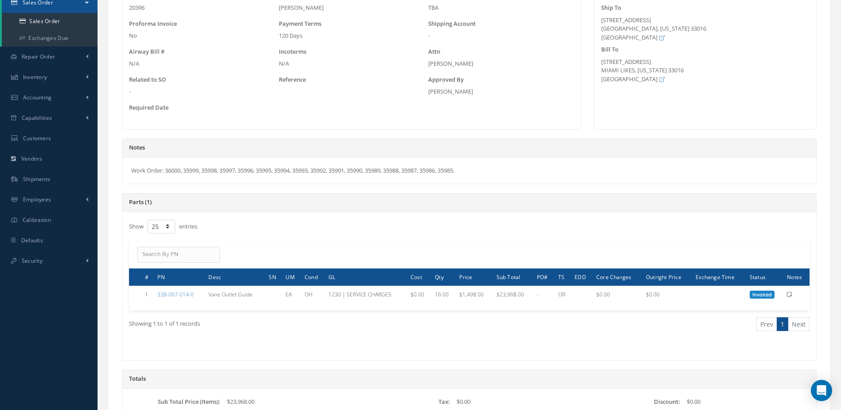
scroll to position [292, 0]
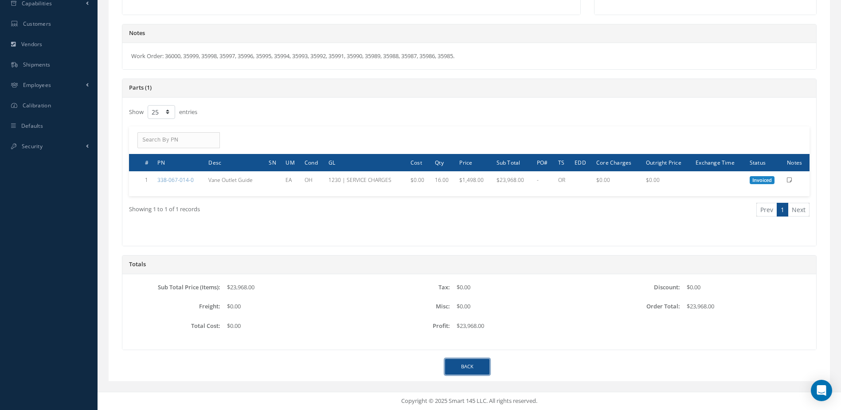
click at [471, 363] on link "Back" at bounding box center [467, 367] width 44 height 16
click at [485, 370] on link "Back" at bounding box center [467, 367] width 44 height 16
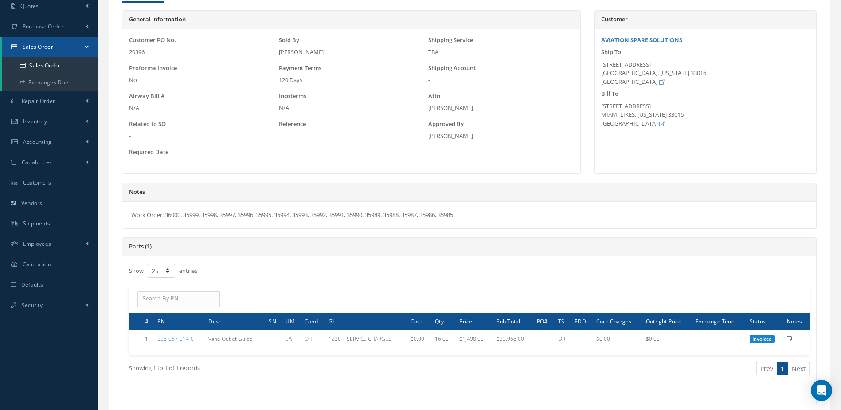
scroll to position [0, 0]
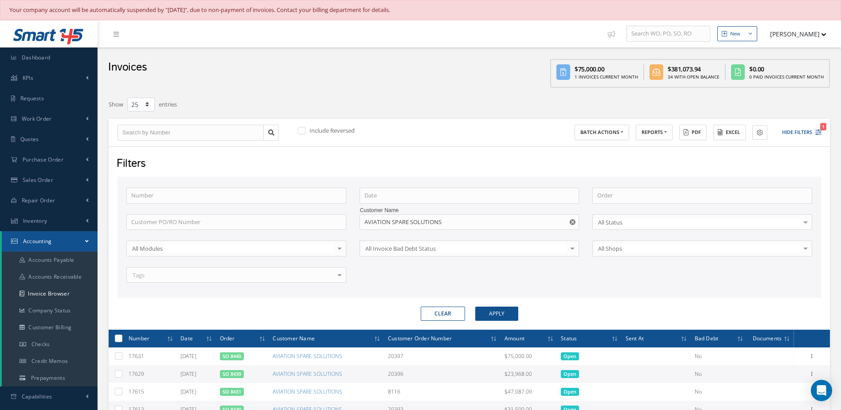
select select "25"
click at [62, 56] on link "Dashboard" at bounding box center [49, 57] width 98 height 20
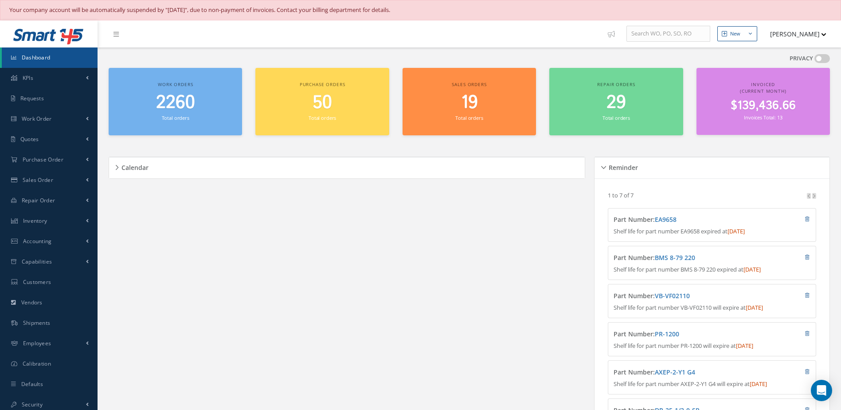
click at [31, 59] on span "Dashboard" at bounding box center [36, 58] width 29 height 8
click at [30, 54] on span "Dashboard" at bounding box center [36, 58] width 29 height 8
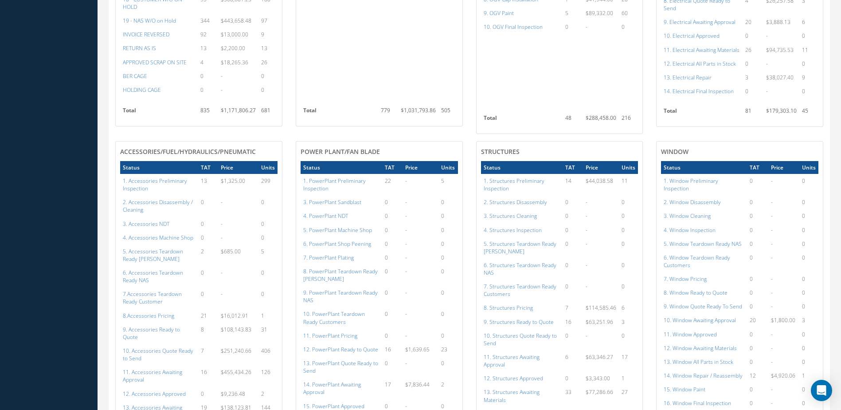
scroll to position [443, 0]
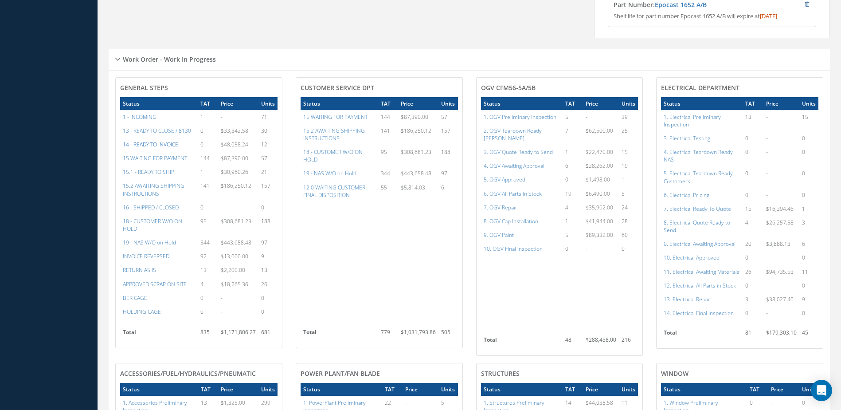
click at [158, 148] on a=21&excludeInternalCustomer=false&excludeInvoicedOrClosed=true&&filtersHidded"] "14 - READY TO INVOICE" at bounding box center [150, 145] width 55 height 8
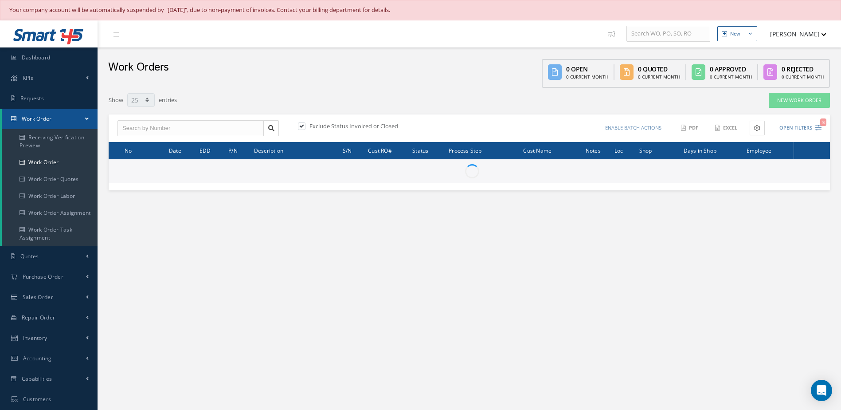
select select "25"
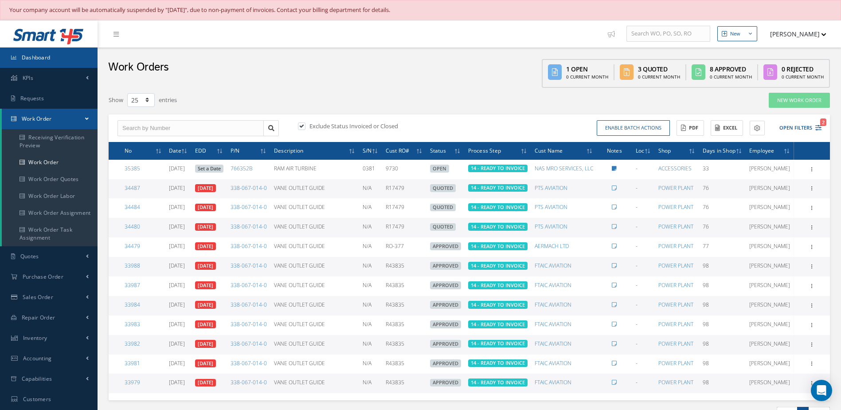
click at [75, 54] on link "Dashboard" at bounding box center [49, 57] width 98 height 20
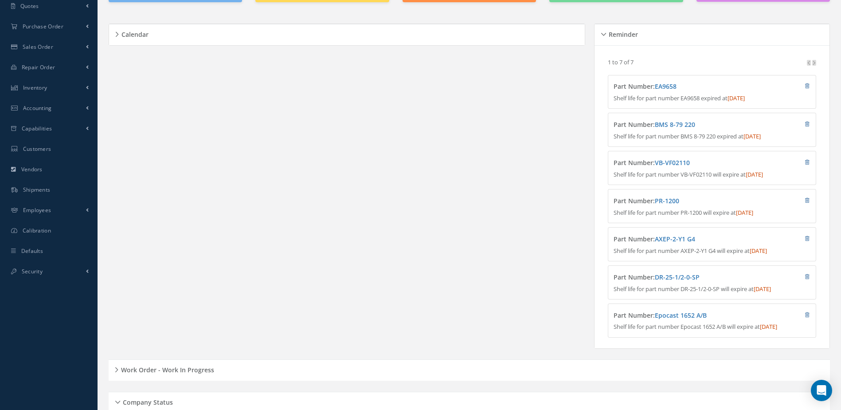
scroll to position [399, 0]
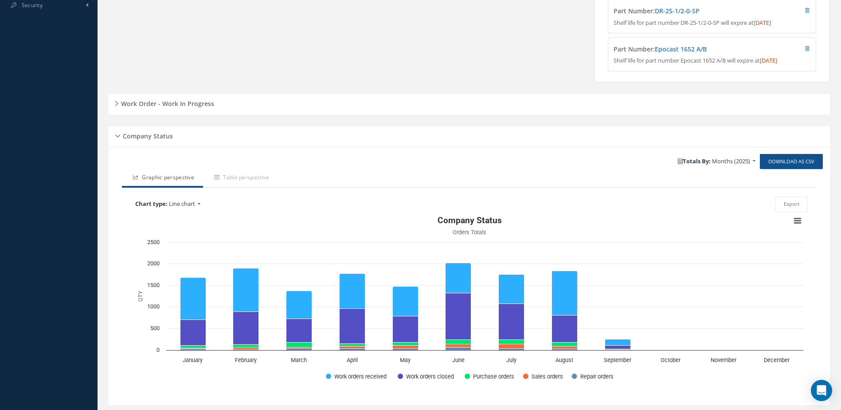
click at [200, 108] on h5 "Work Order - Work In Progress" at bounding box center [166, 102] width 96 height 11
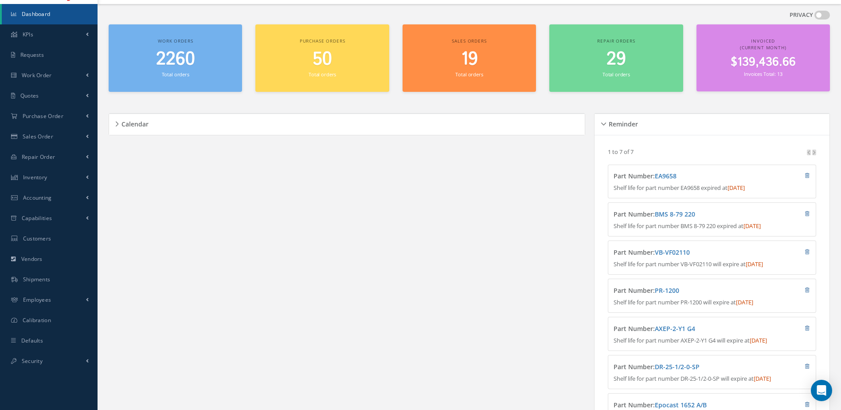
scroll to position [0, 0]
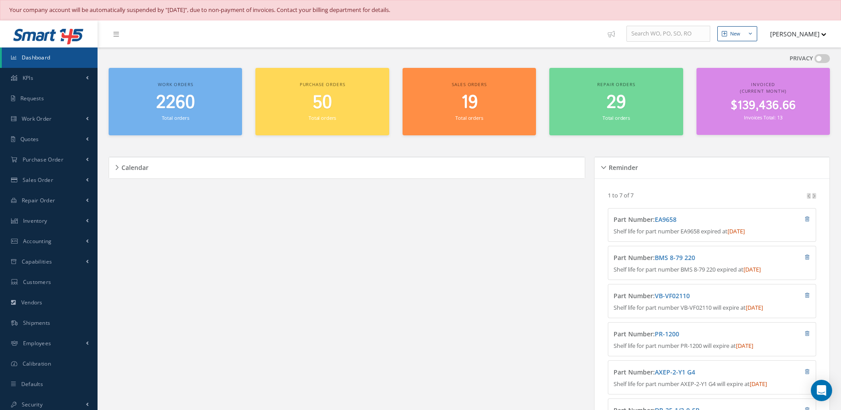
click at [43, 59] on span "Dashboard" at bounding box center [36, 58] width 29 height 8
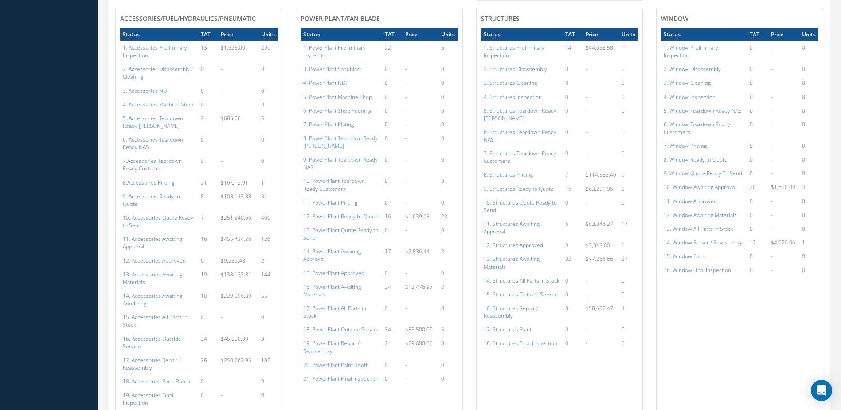
scroll to position [975, 0]
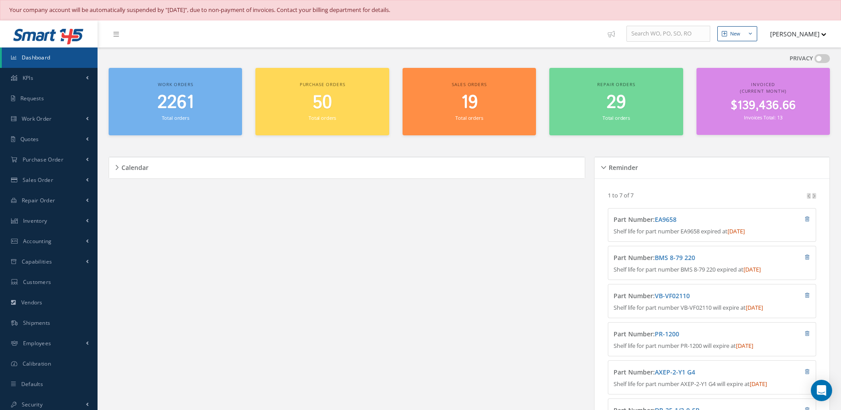
click at [176, 115] on small "Total orders" at bounding box center [175, 117] width 27 height 7
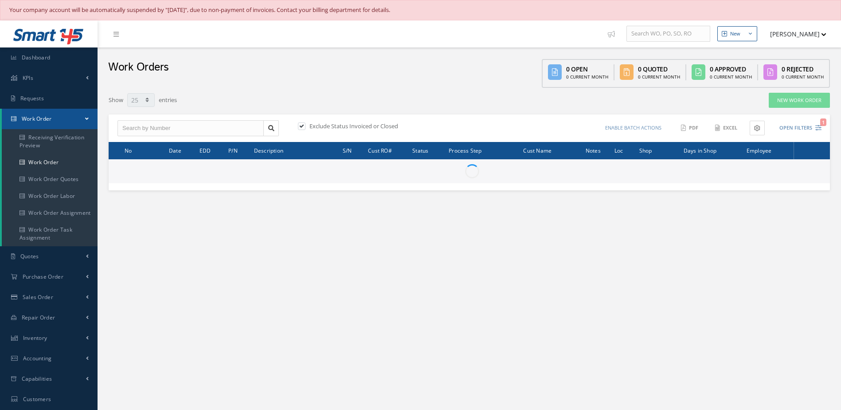
select select "25"
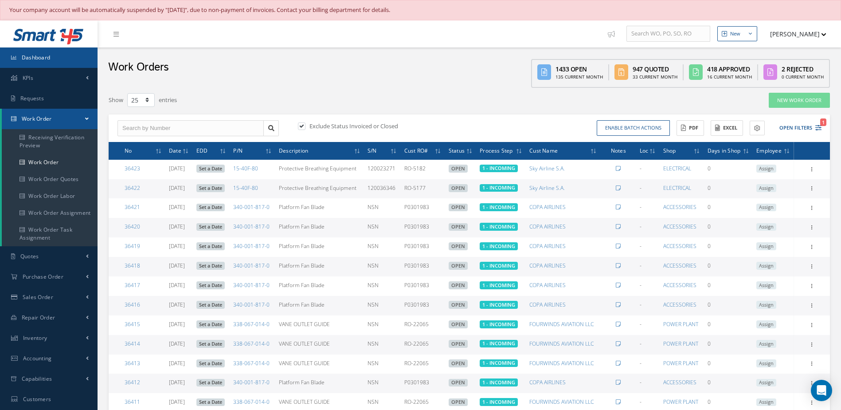
click at [38, 50] on link "Dashboard" at bounding box center [49, 57] width 98 height 20
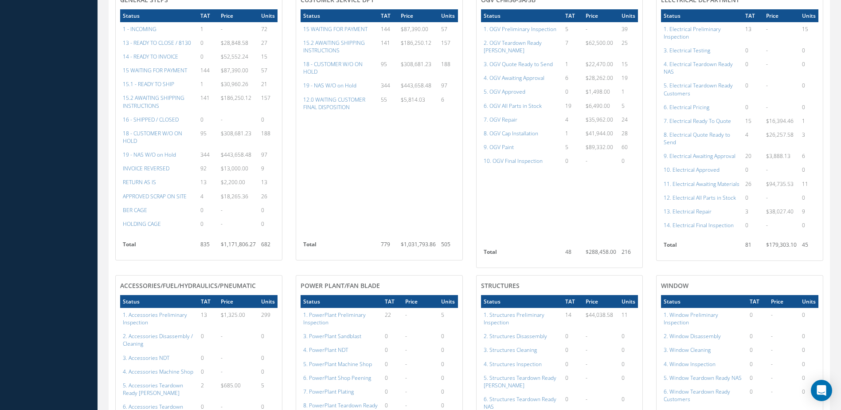
scroll to position [354, 0]
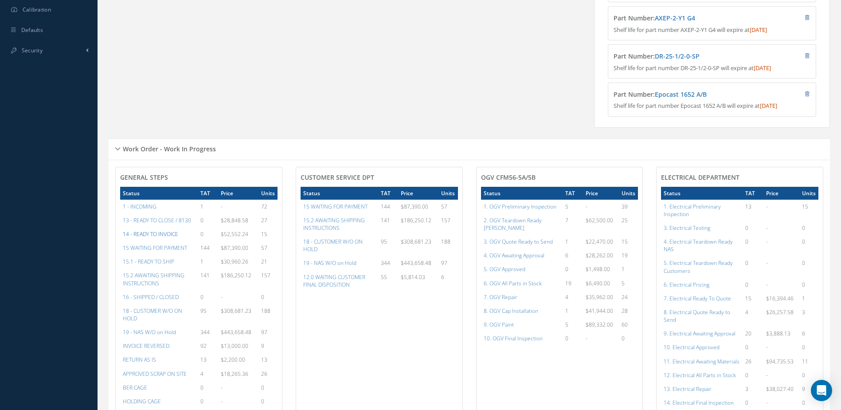
click at [141, 238] on a=21&excludeInternalCustomer=false&excludeInvoicedOrClosed=true&&filtersHidded"] "14 - READY TO INVOICE" at bounding box center [150, 234] width 55 height 8
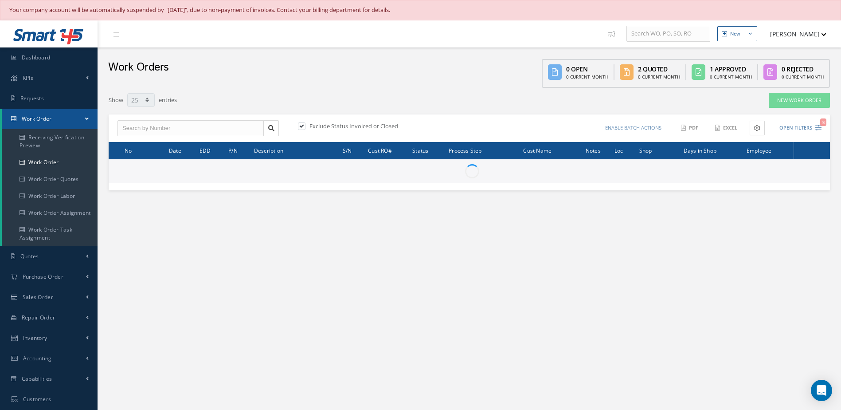
select select "25"
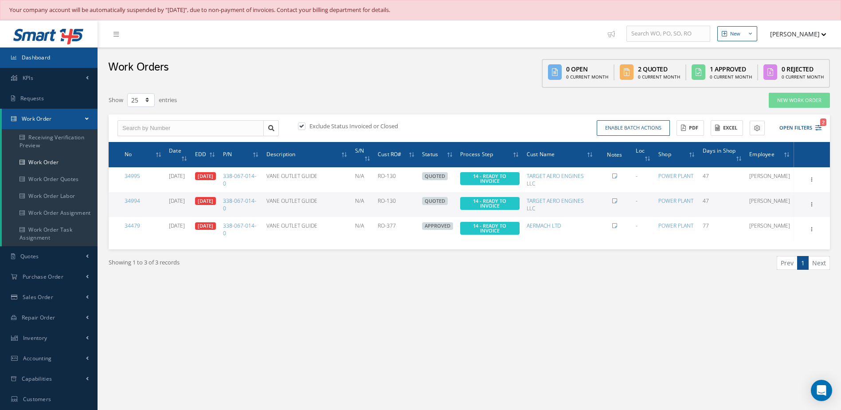
click at [42, 54] on span "Dashboard" at bounding box center [36, 58] width 29 height 8
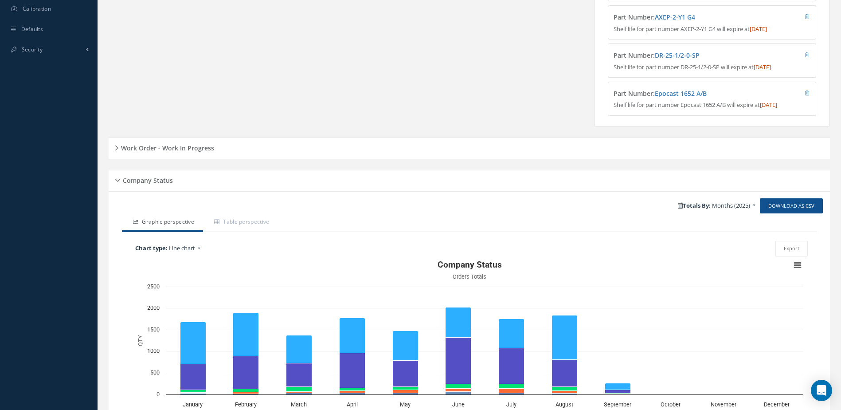
scroll to position [399, 0]
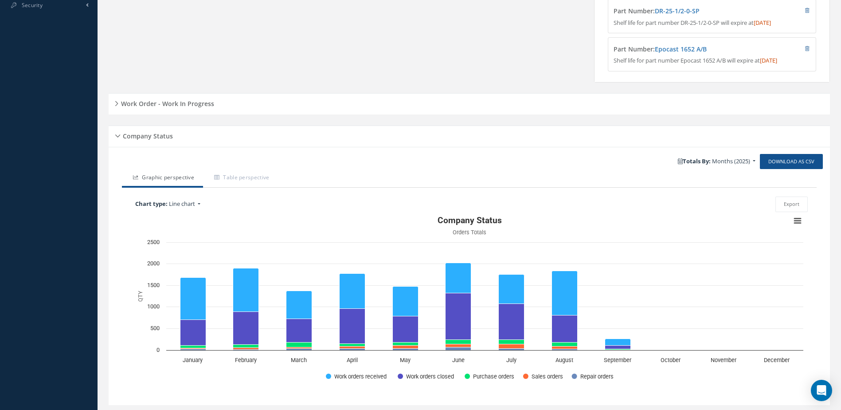
click at [171, 107] on h5 "Work Order - Work In Progress" at bounding box center [166, 102] width 96 height 11
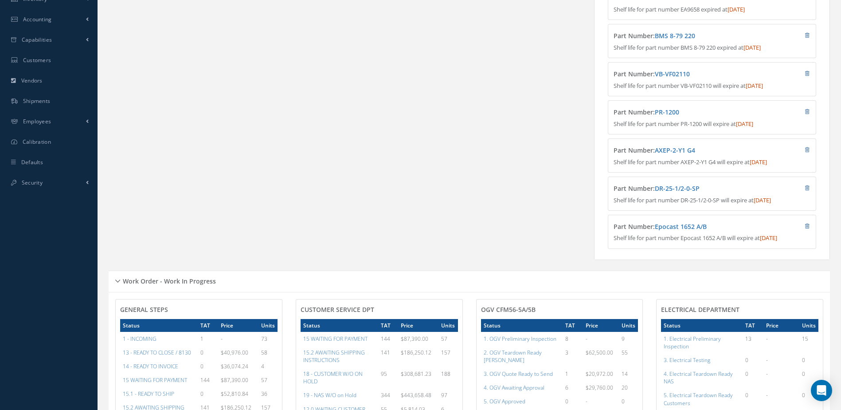
scroll to position [0, 0]
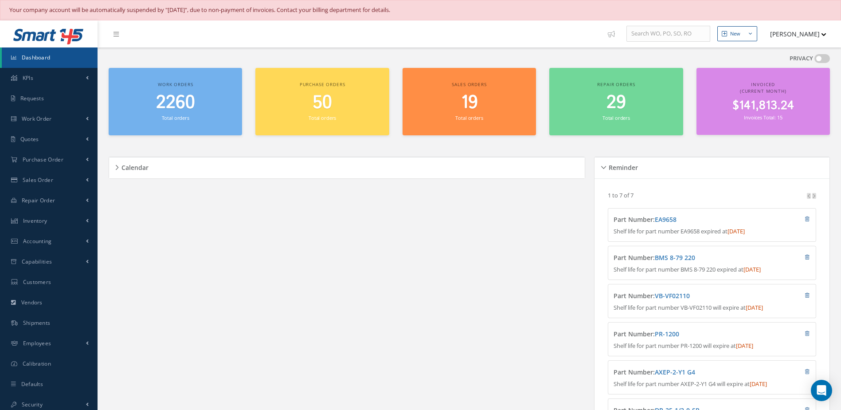
click at [43, 56] on span "Dashboard" at bounding box center [36, 58] width 29 height 8
